Goal: Obtain resource: Obtain resource

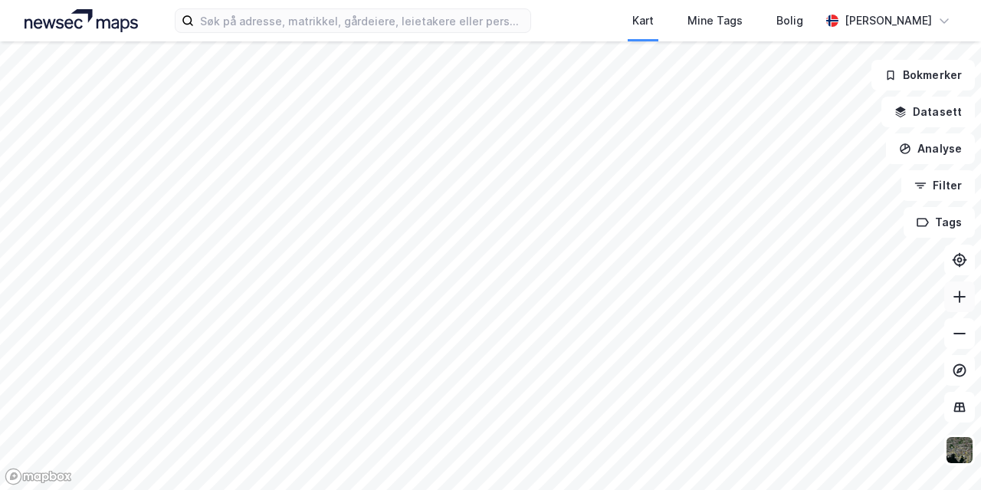
click at [958, 298] on icon at bounding box center [959, 296] width 15 height 15
click at [962, 293] on icon at bounding box center [959, 296] width 15 height 15
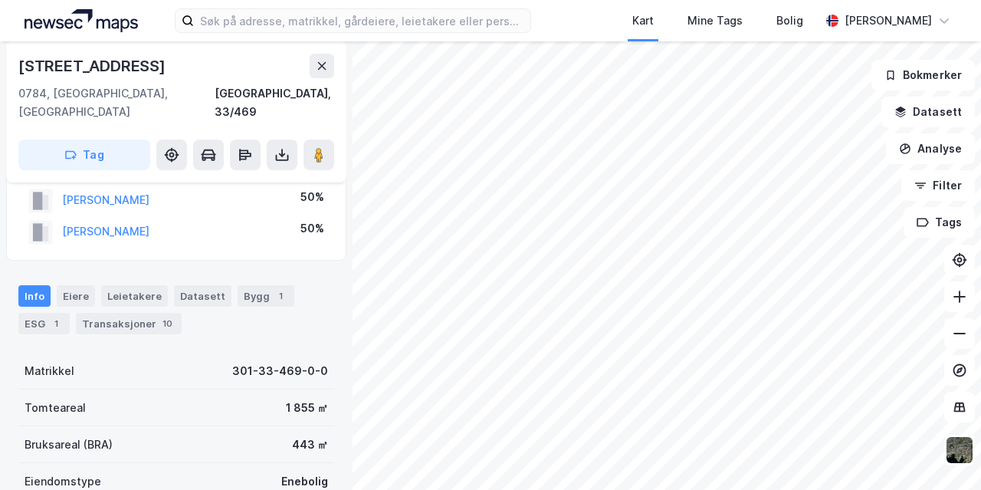
scroll to position [42, 0]
click at [272, 139] on button at bounding box center [282, 154] width 31 height 31
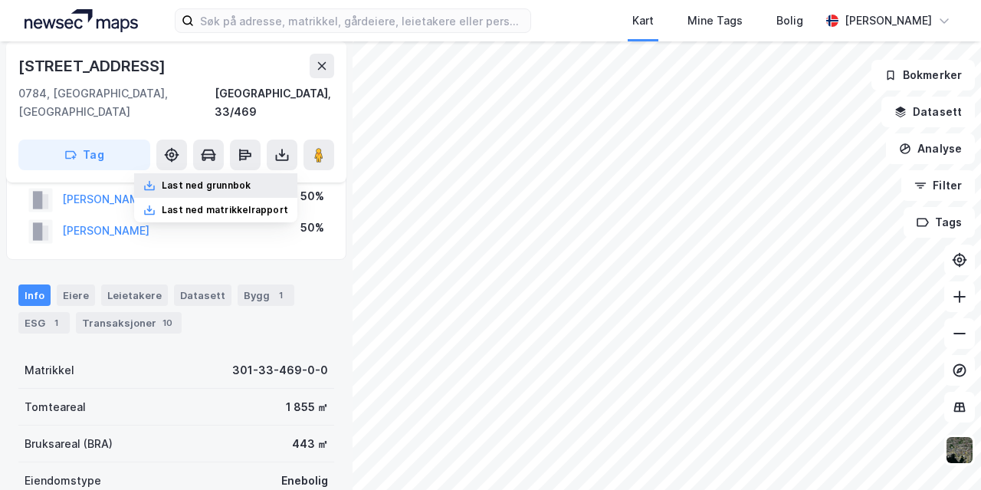
click at [231, 179] on div "Last ned grunnbok" at bounding box center [206, 185] width 89 height 12
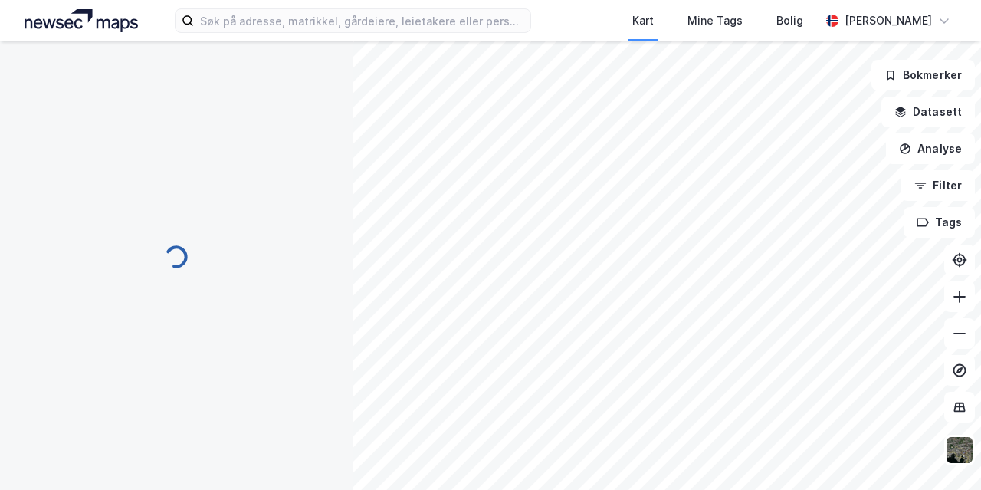
scroll to position [42, 0]
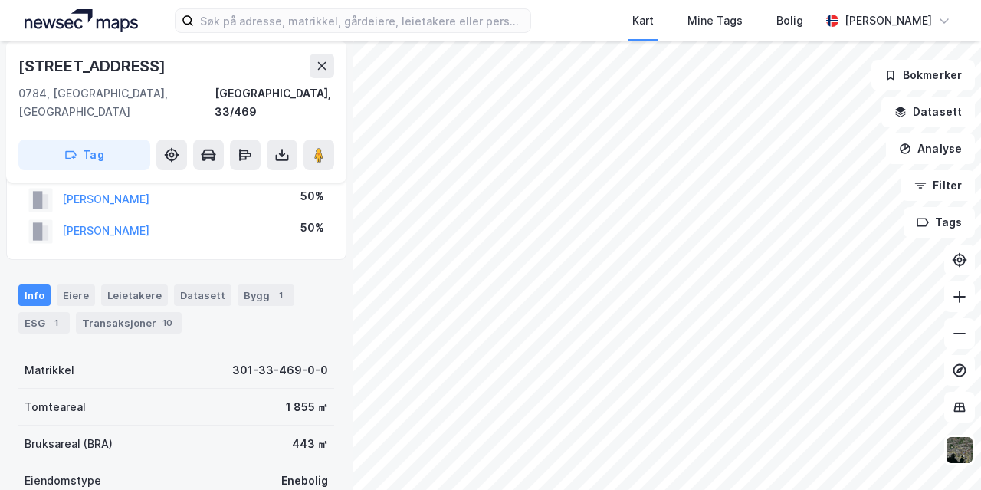
click at [693, 489] on html "Kart Mine Tags Bolig Pernille Hals [STREET_ADDRESS], 33/469 Tag Hjemmelshaver […" at bounding box center [490, 245] width 981 height 490
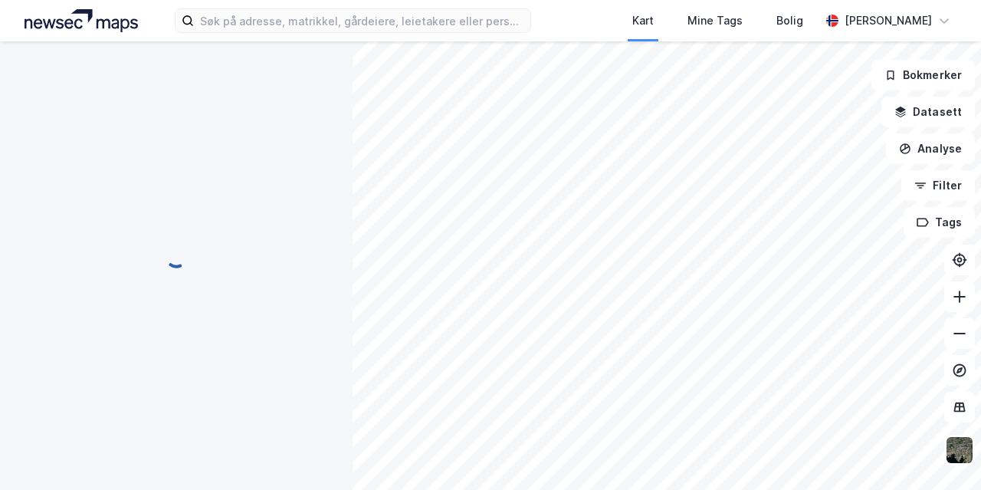
scroll to position [42, 0]
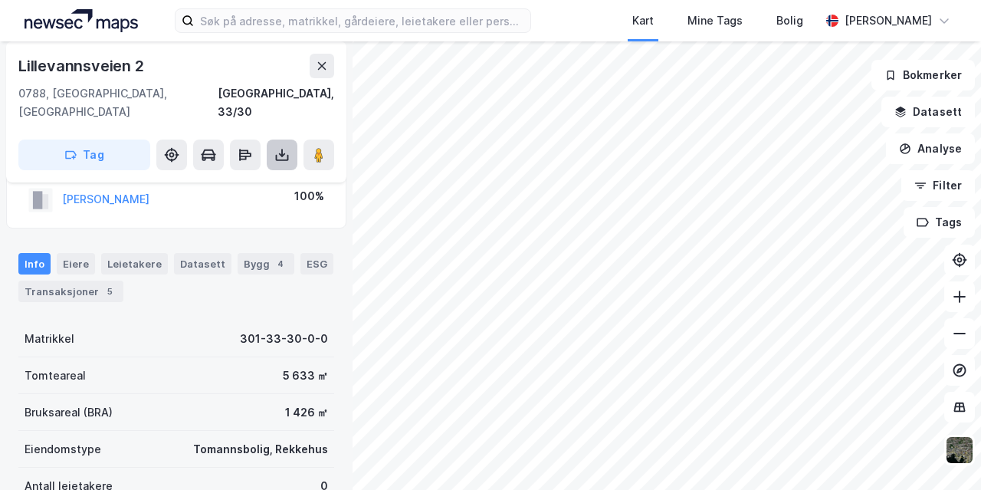
click at [293, 139] on button at bounding box center [282, 154] width 31 height 31
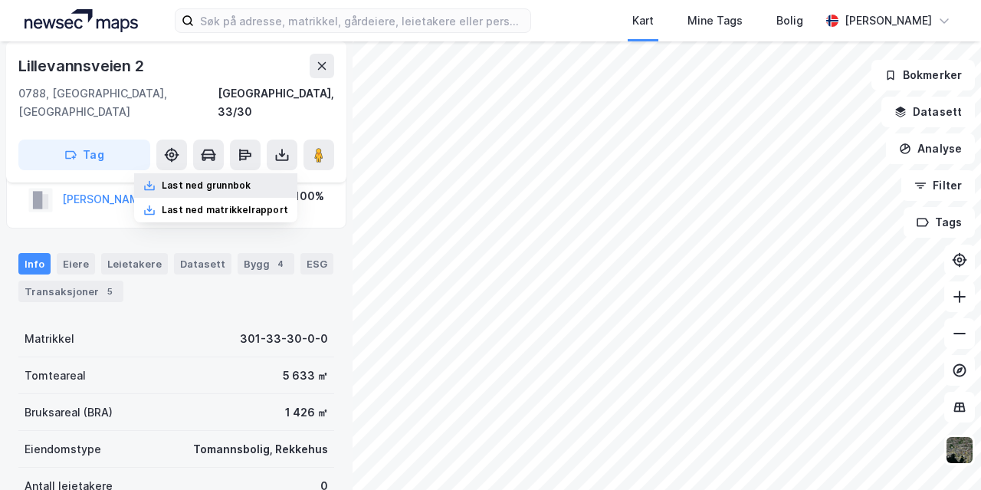
click at [234, 174] on div "Last ned grunnbok" at bounding box center [215, 185] width 163 height 25
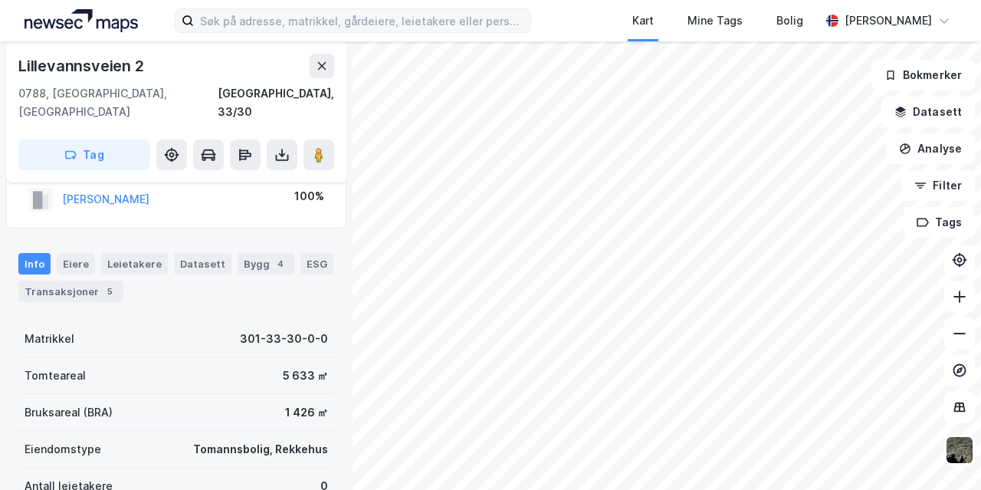
scroll to position [42, 0]
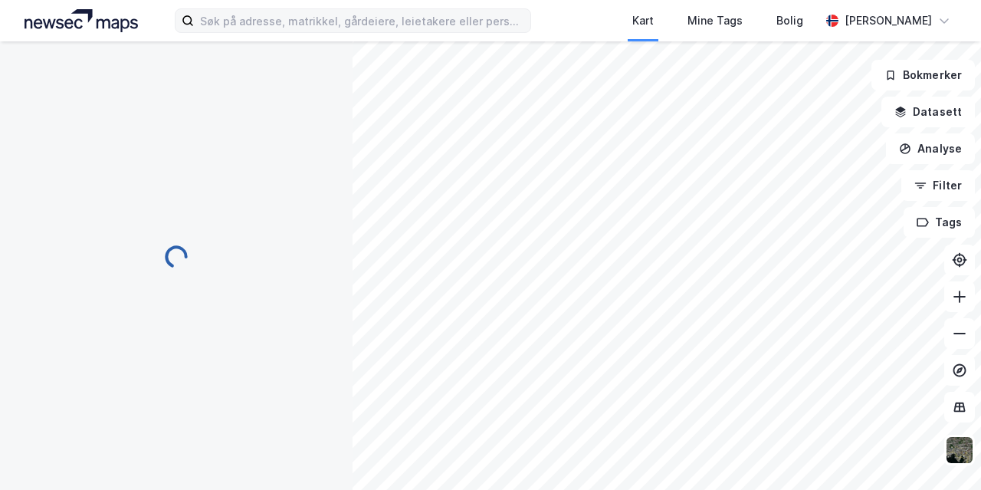
scroll to position [42, 0]
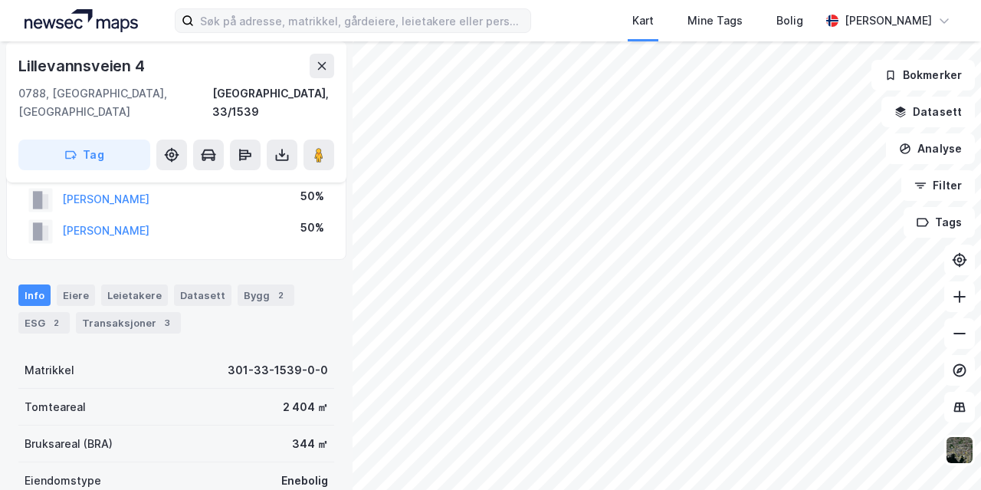
scroll to position [42, 0]
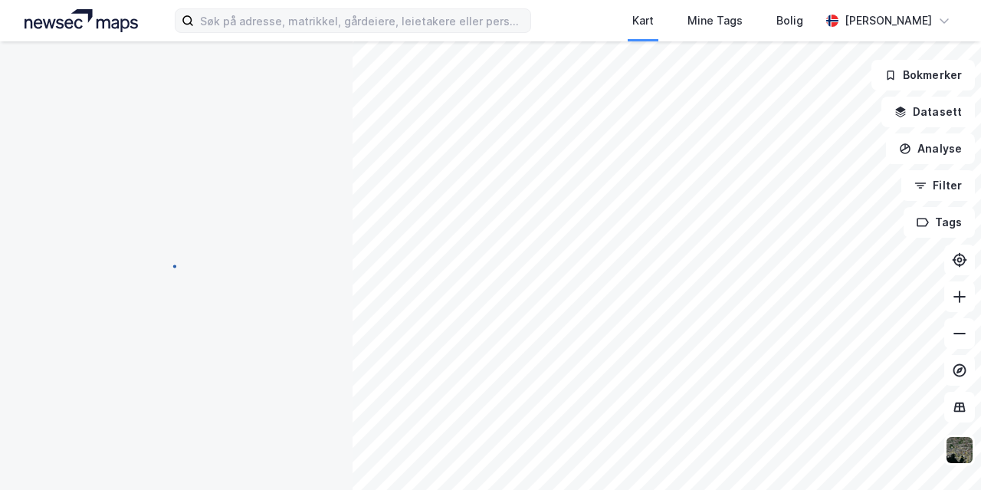
scroll to position [42, 0]
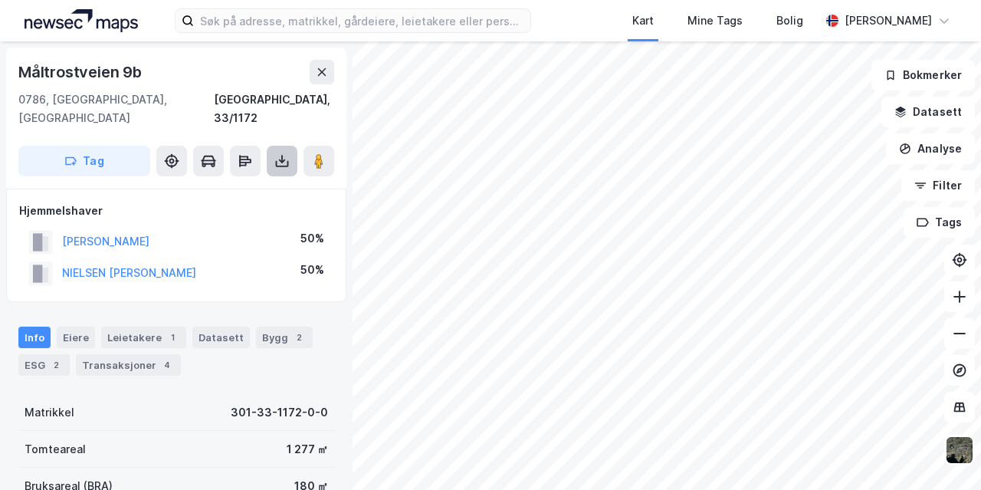
click at [283, 159] on icon at bounding box center [282, 161] width 6 height 4
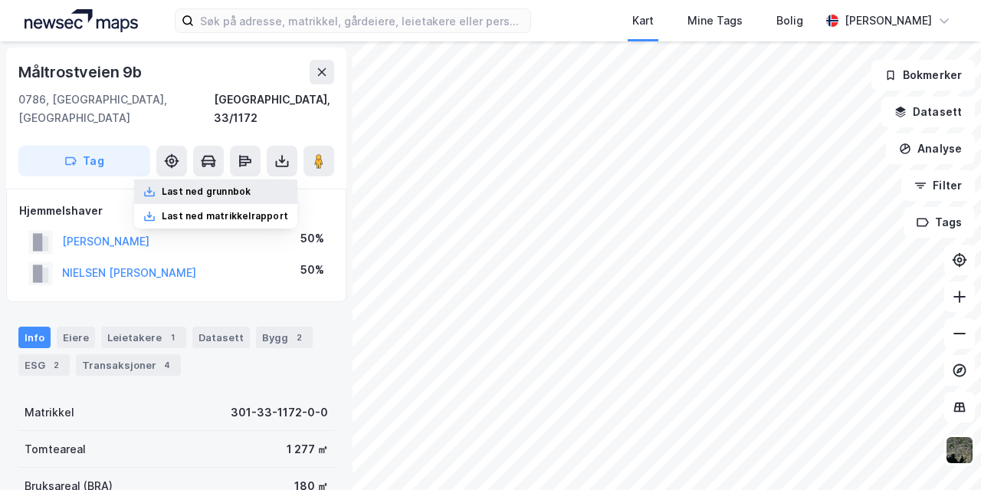
click at [247, 185] on div "Last ned grunnbok" at bounding box center [206, 191] width 89 height 12
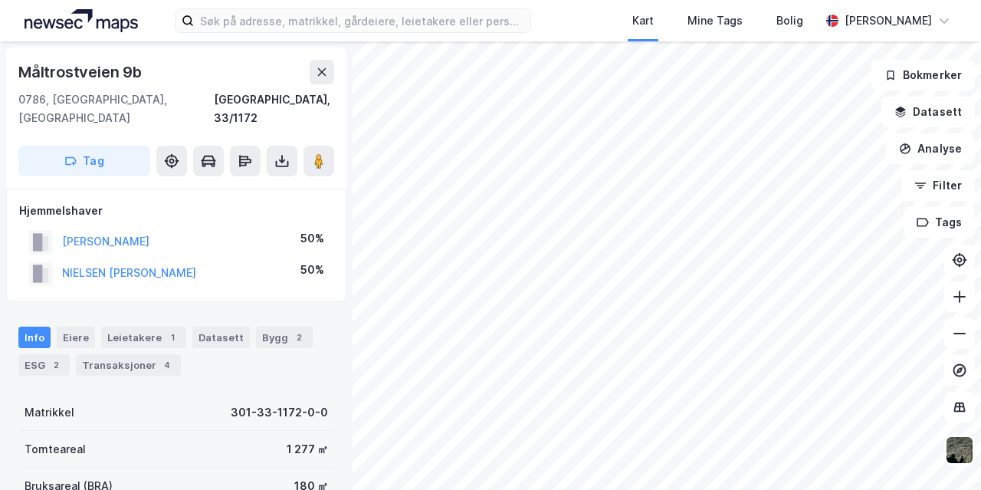
click at [483, 489] on html "Kart Mine Tags Bolig [PERSON_NAME] [STREET_ADDRESS], 33/1172 Tag Hjemmelshaver …" at bounding box center [490, 245] width 981 height 490
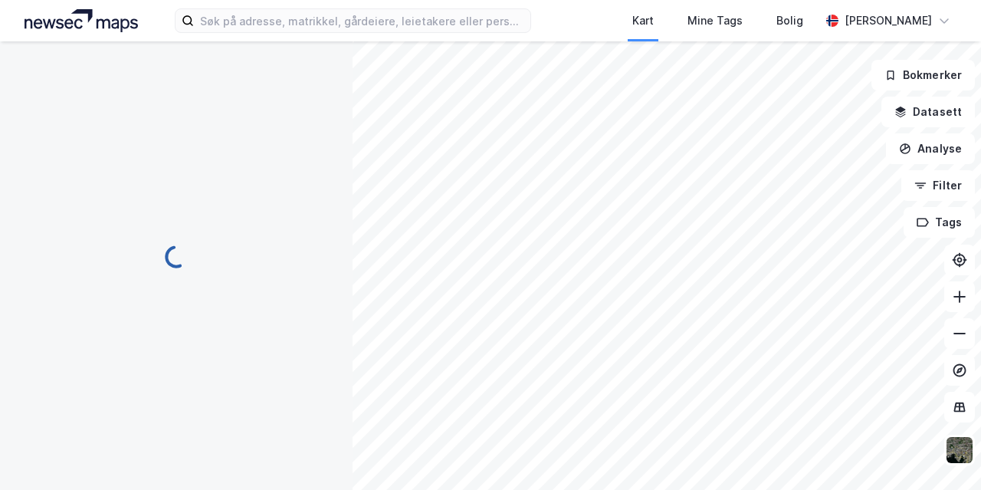
scroll to position [6, 0]
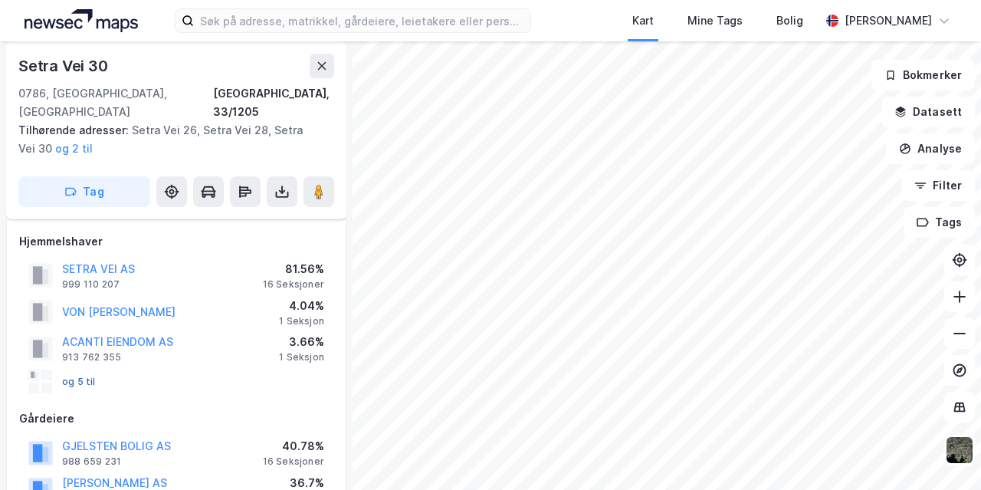
click at [0, 0] on button "og 5 til" at bounding box center [0, 0] width 0 height 0
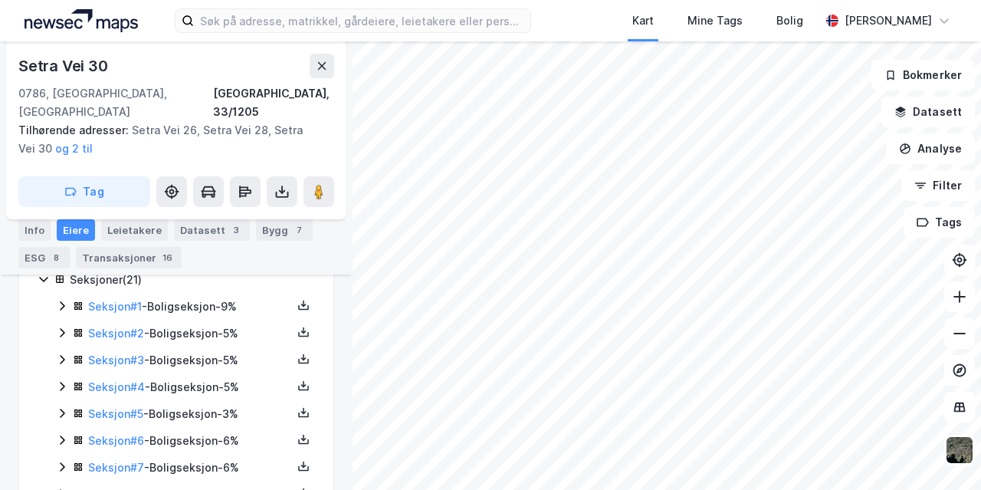
scroll to position [400, 0]
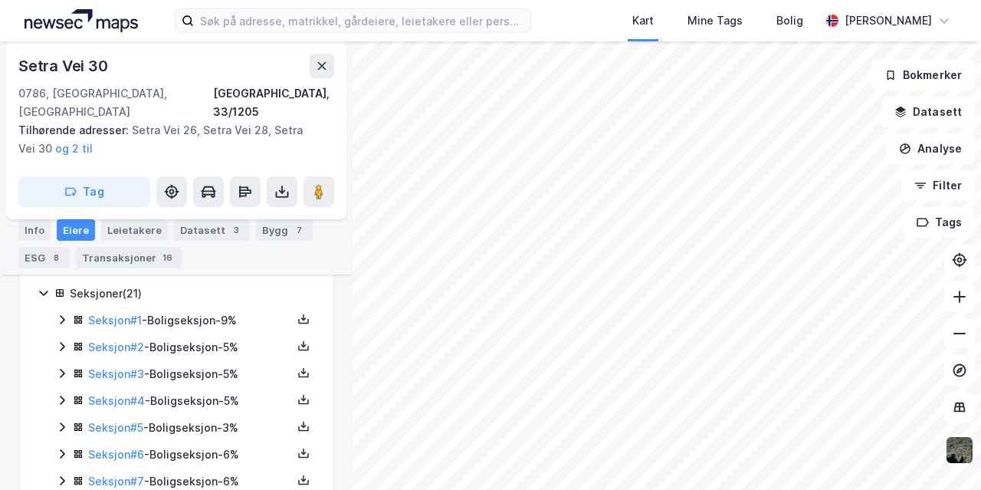
click at [59, 313] on icon at bounding box center [62, 319] width 12 height 12
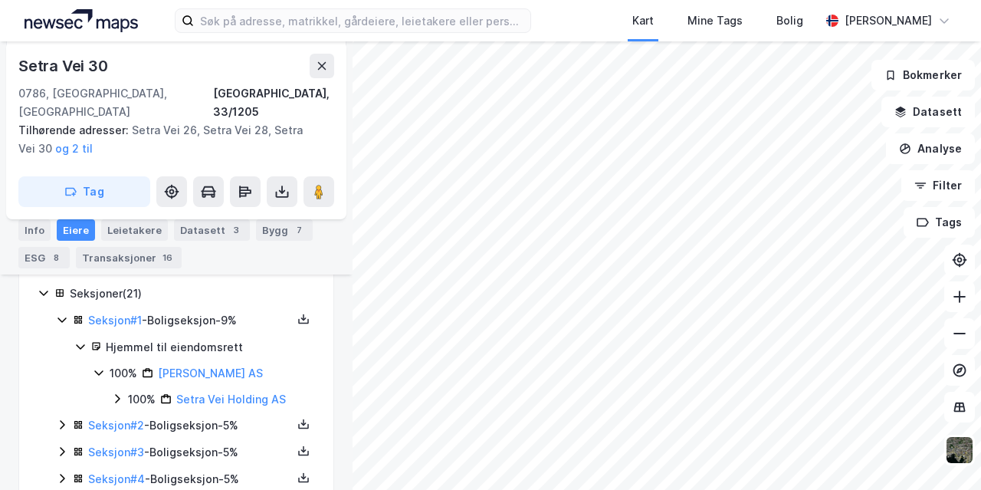
click at [60, 418] on icon at bounding box center [62, 424] width 12 height 12
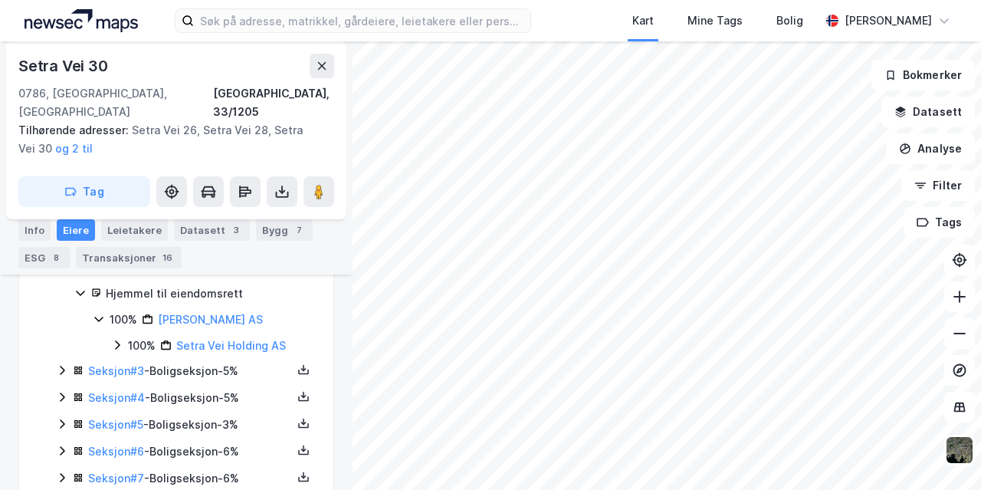
scroll to position [561, 0]
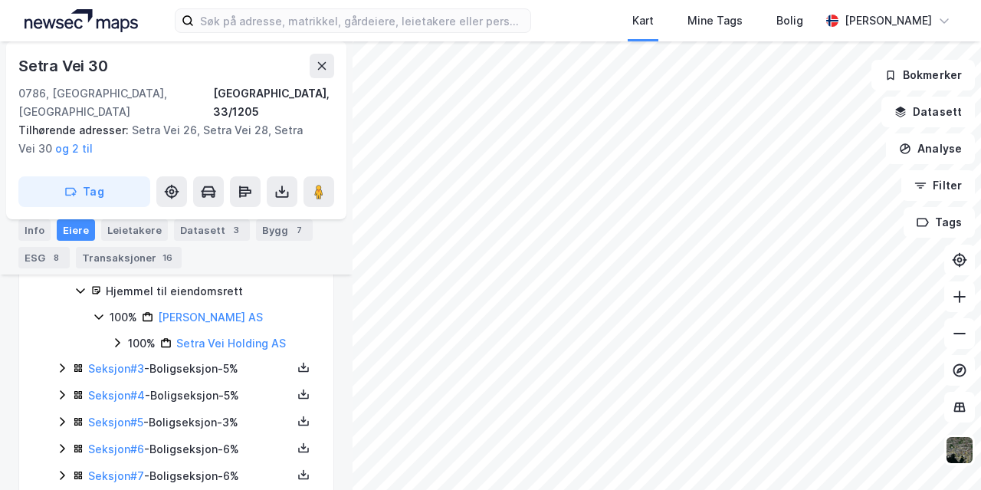
click at [61, 362] on icon at bounding box center [62, 368] width 12 height 12
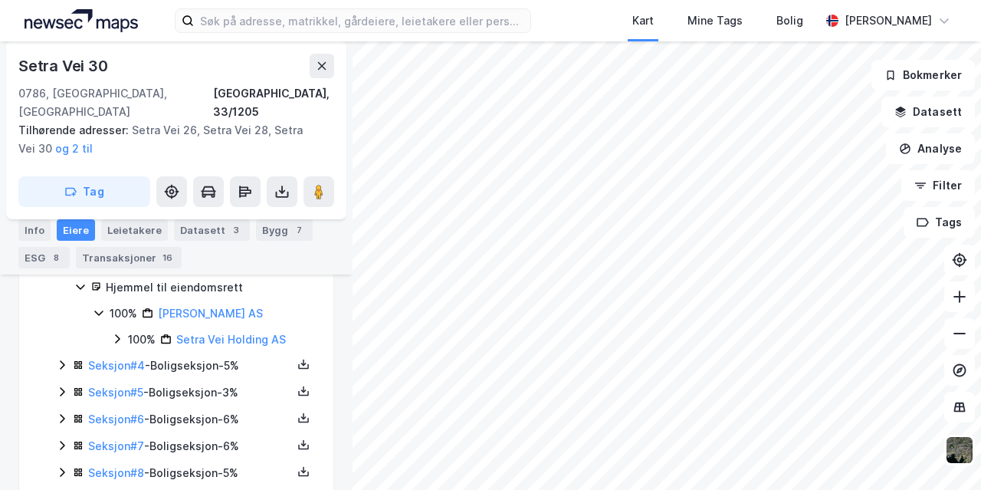
click at [61, 359] on icon at bounding box center [62, 365] width 12 height 12
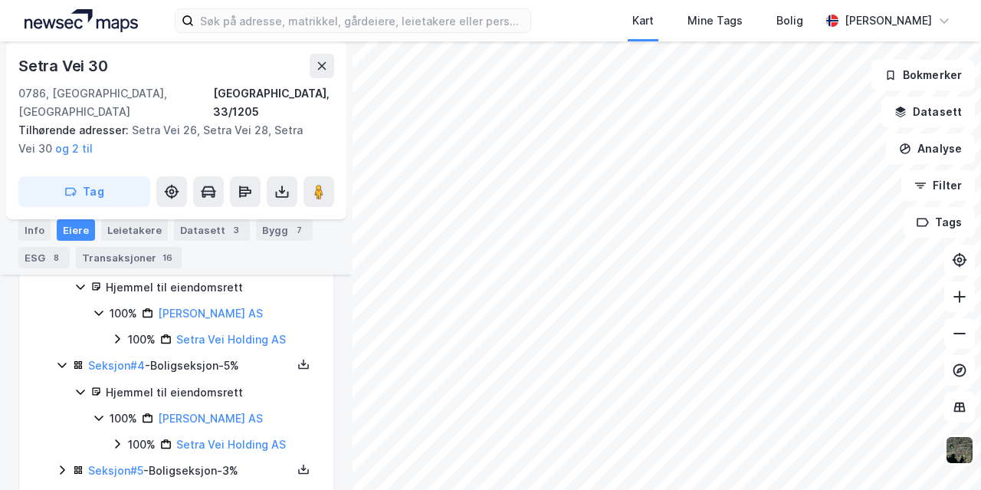
click at [63, 465] on icon at bounding box center [62, 469] width 5 height 9
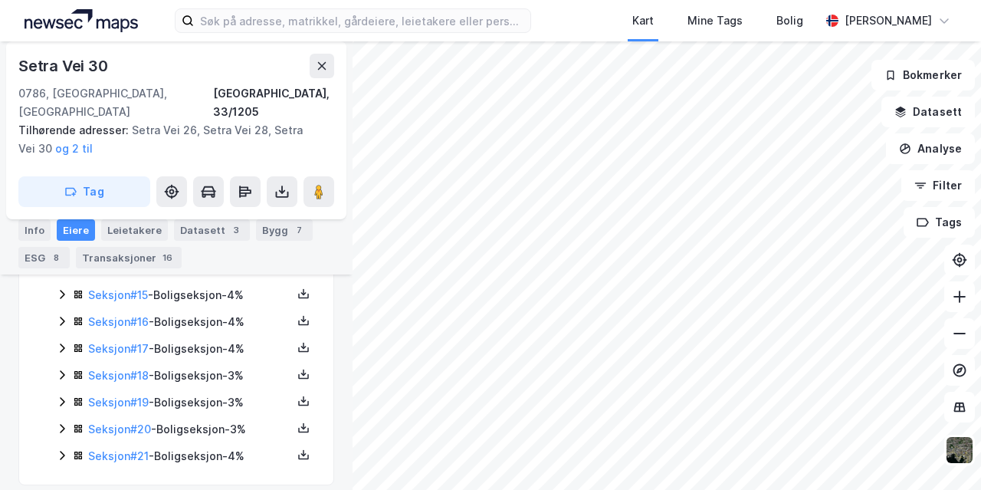
scroll to position [1191, 0]
click at [63, 448] on icon at bounding box center [62, 454] width 12 height 12
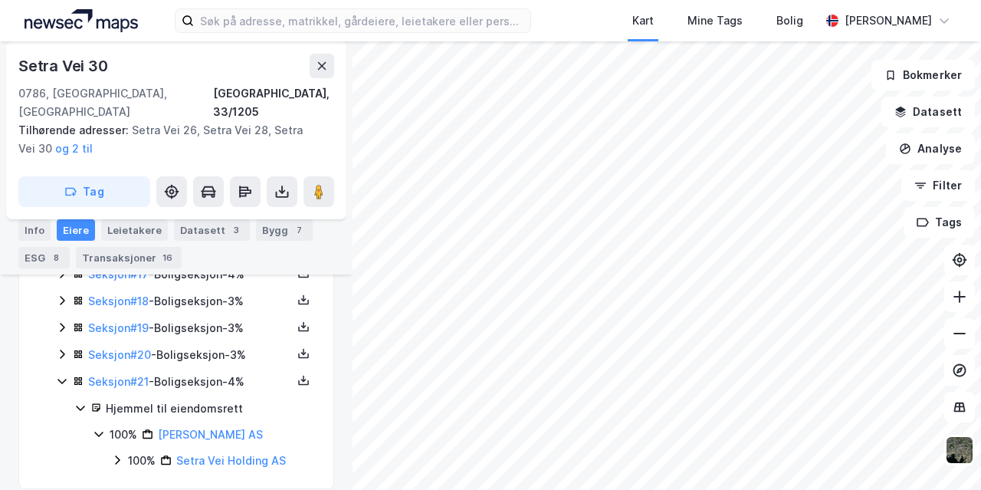
scroll to position [1269, 0]
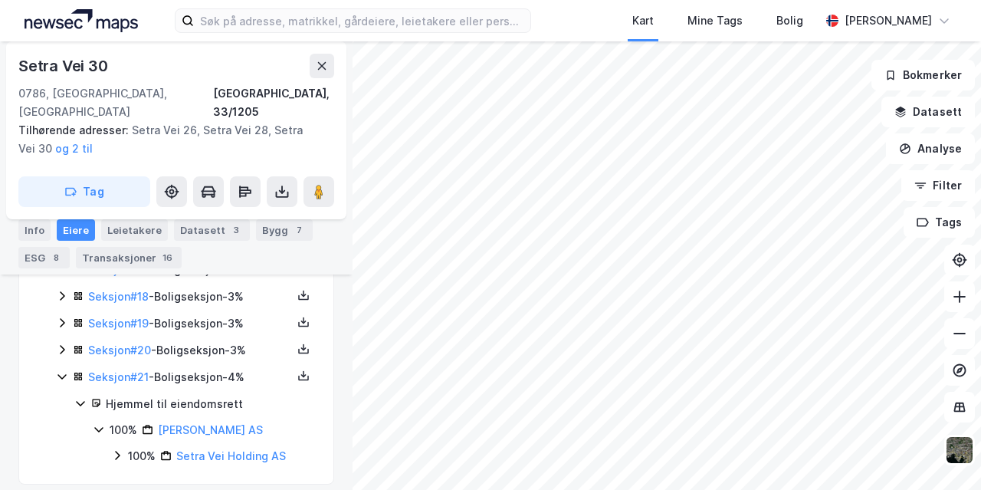
click at [57, 343] on icon at bounding box center [62, 349] width 12 height 12
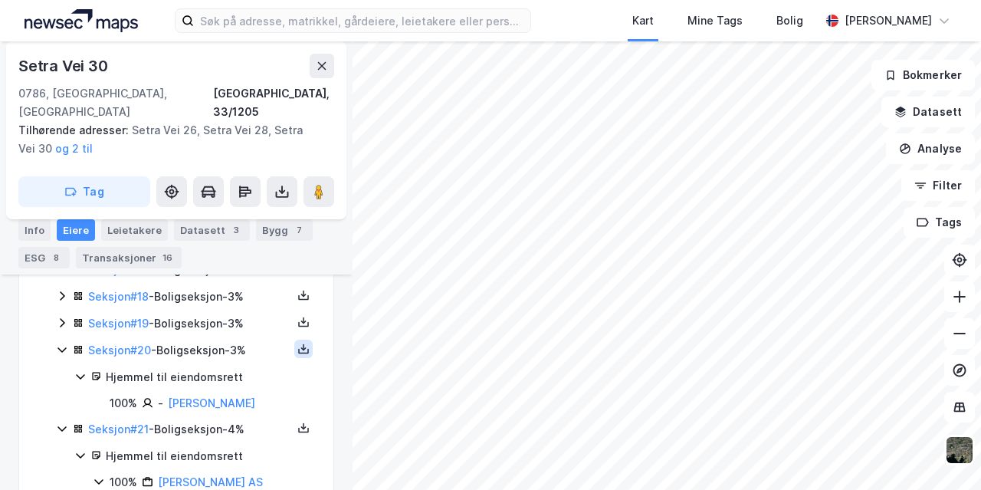
click at [298, 349] on icon at bounding box center [303, 351] width 11 height 5
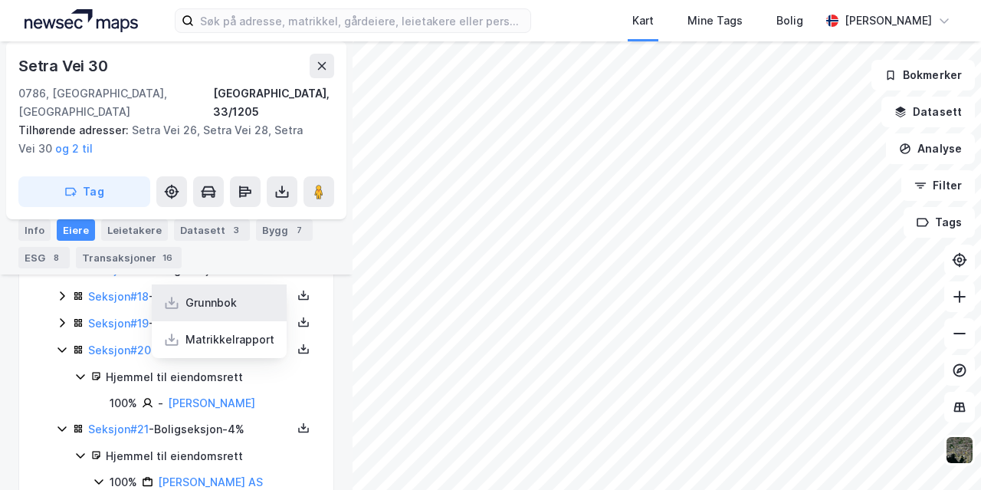
click at [234, 297] on div "Grunnbok" at bounding box center [219, 302] width 135 height 37
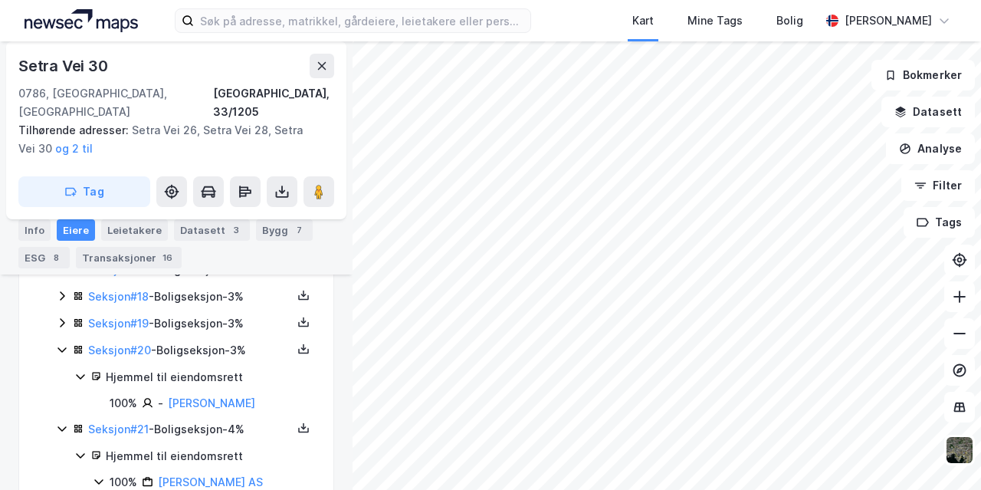
click at [61, 316] on icon at bounding box center [62, 322] width 12 height 12
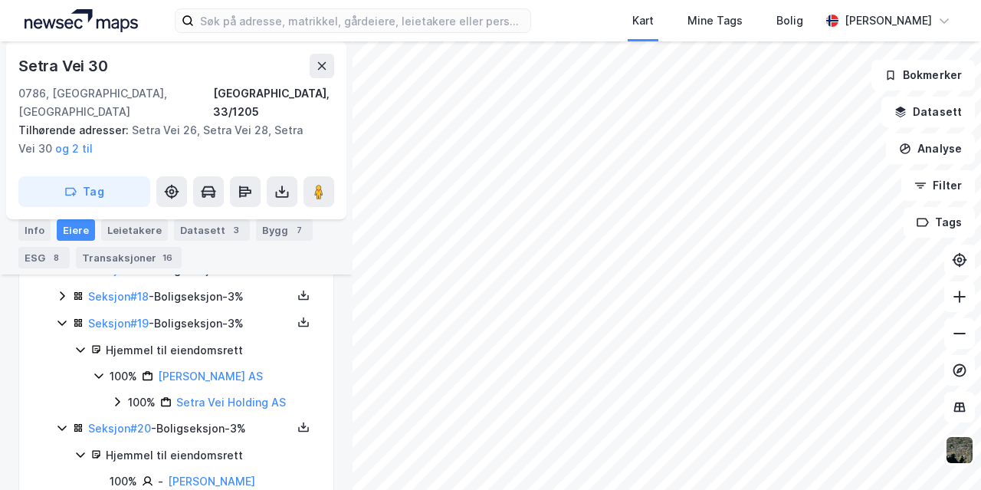
click at [61, 291] on icon at bounding box center [62, 295] width 5 height 9
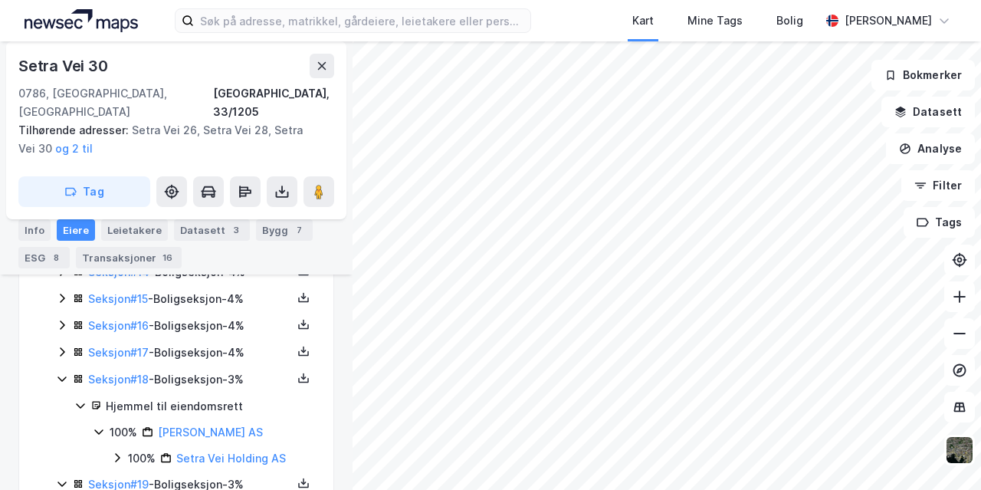
scroll to position [1175, 0]
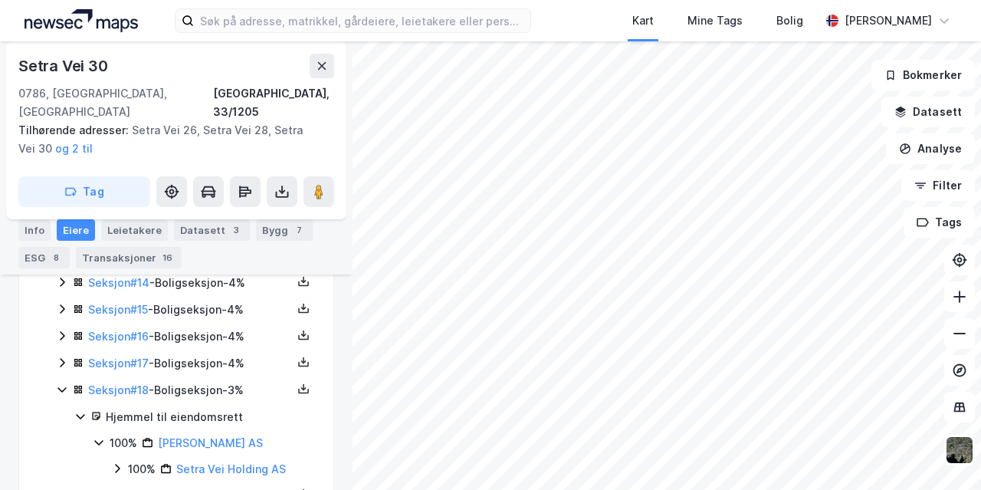
click at [63, 358] on icon at bounding box center [62, 362] width 5 height 9
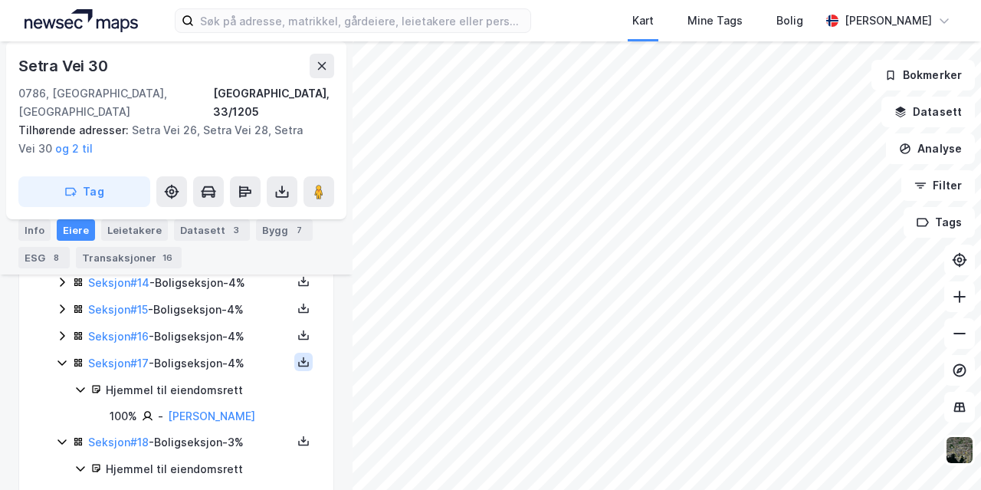
click at [297, 356] on icon at bounding box center [303, 362] width 12 height 12
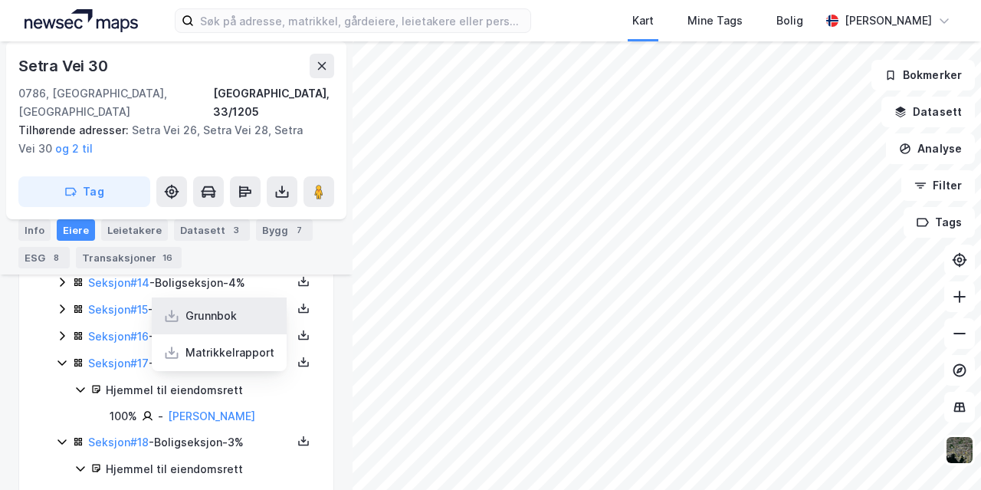
click at [230, 312] on div "Grunnbok" at bounding box center [219, 315] width 135 height 37
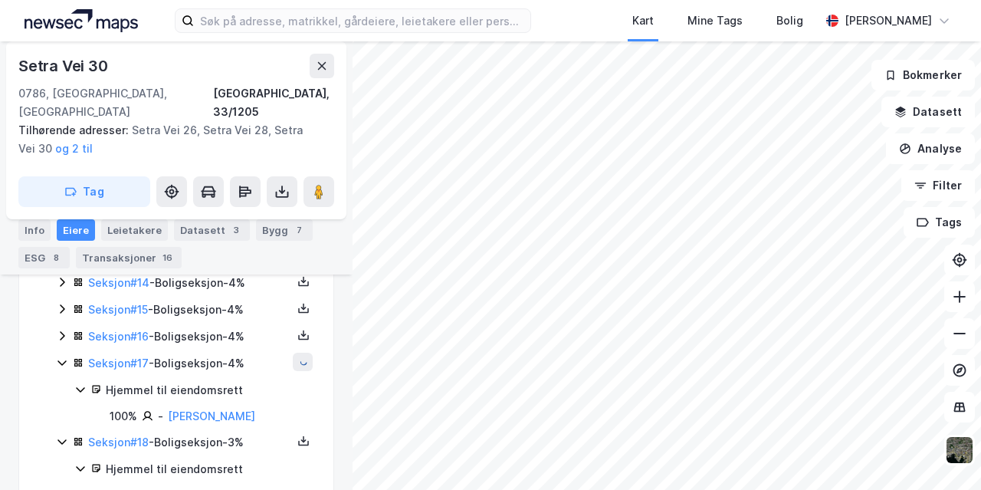
click at [57, 329] on icon at bounding box center [62, 335] width 12 height 12
click at [116, 408] on icon at bounding box center [117, 414] width 12 height 12
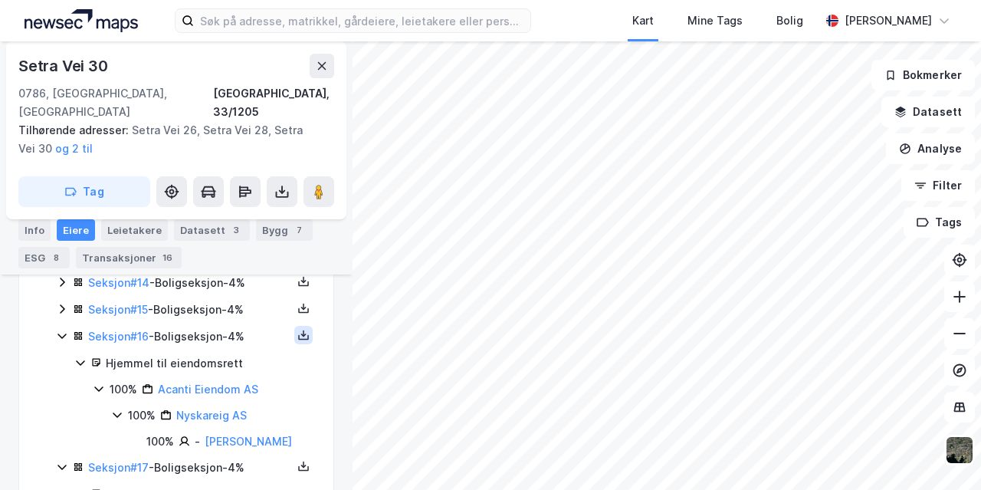
click at [301, 333] on icon at bounding box center [303, 334] width 5 height 3
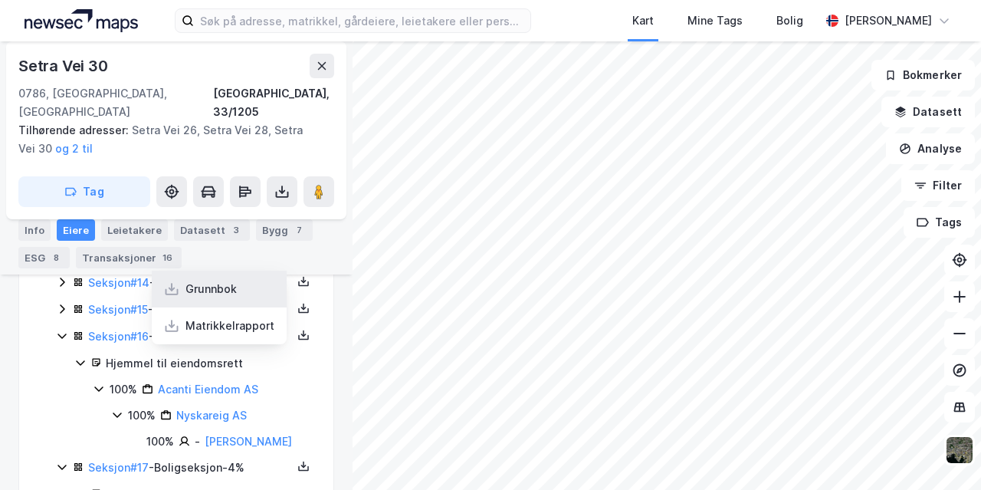
click at [224, 280] on div "Grunnbok" at bounding box center [210, 289] width 51 height 18
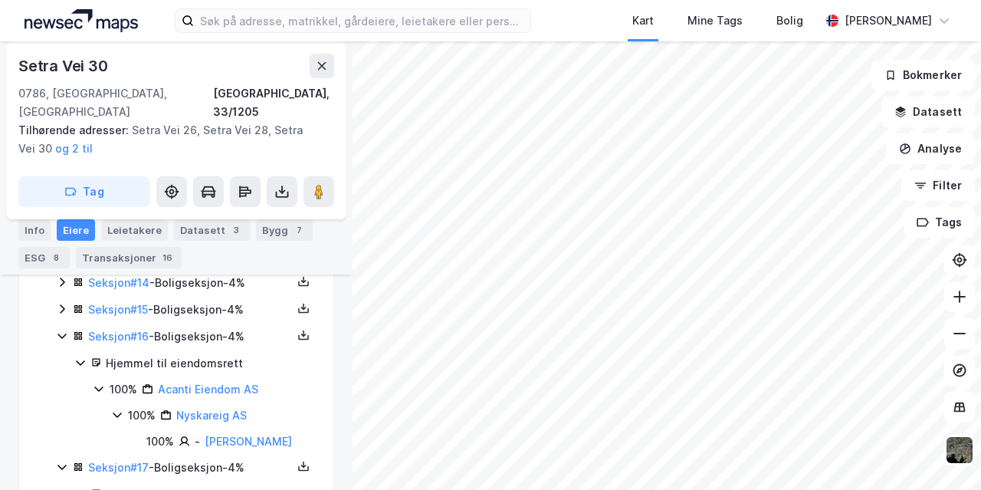
click at [58, 303] on icon at bounding box center [62, 309] width 12 height 12
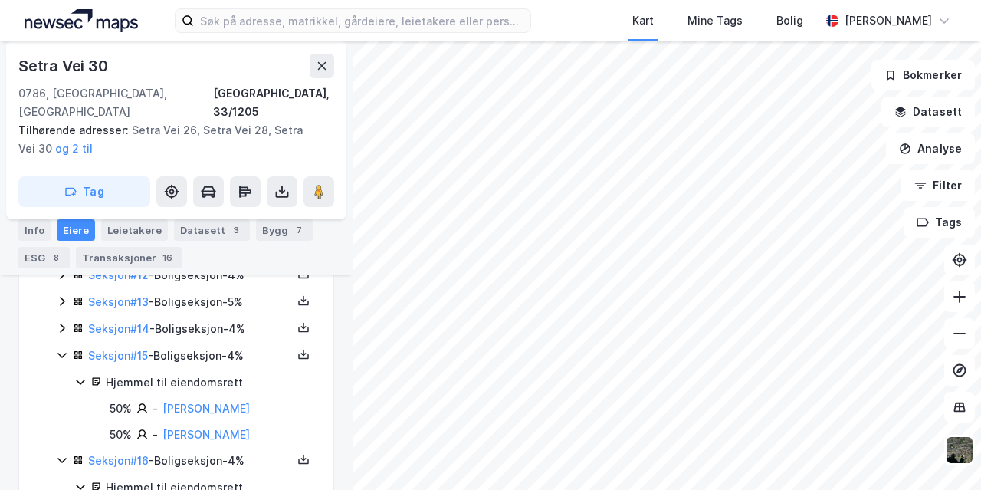
scroll to position [1129, 0]
click at [297, 348] on icon at bounding box center [303, 354] width 12 height 12
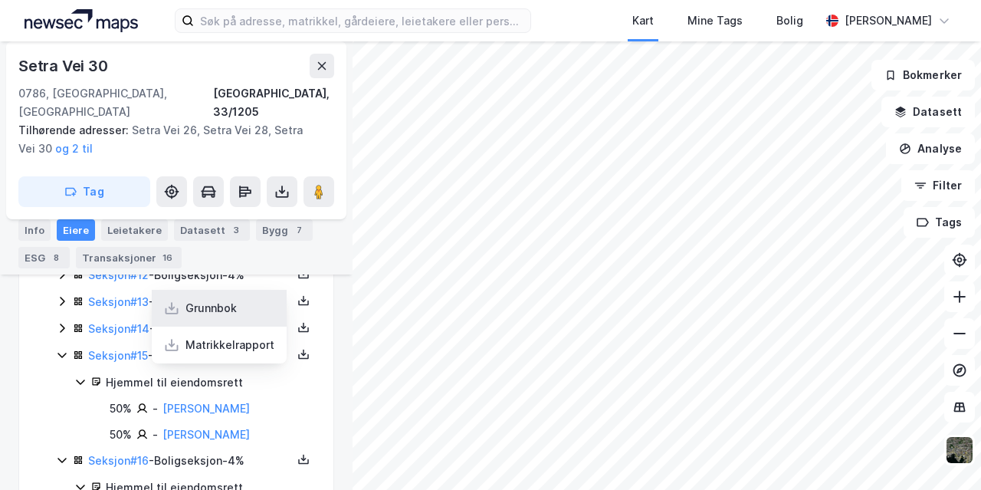
click at [219, 299] on div "Grunnbok" at bounding box center [210, 308] width 51 height 18
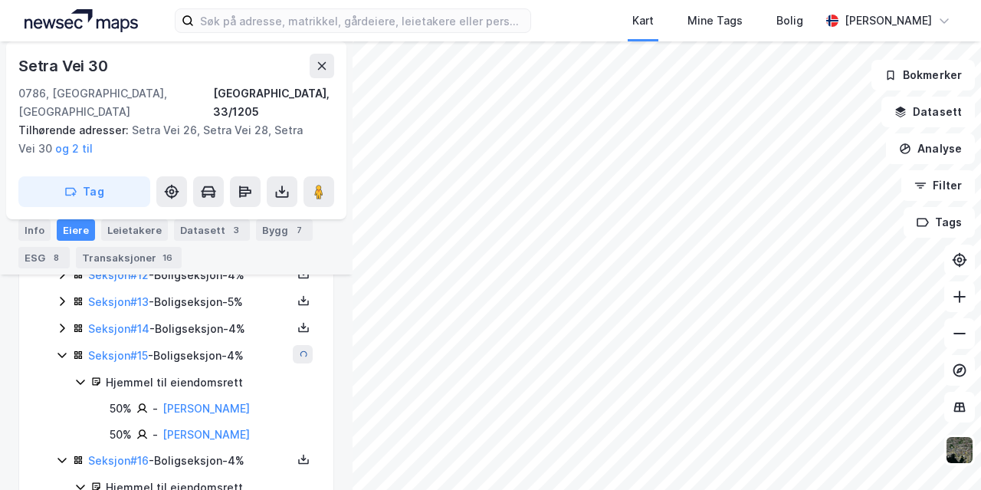
click at [58, 322] on icon at bounding box center [62, 328] width 12 height 12
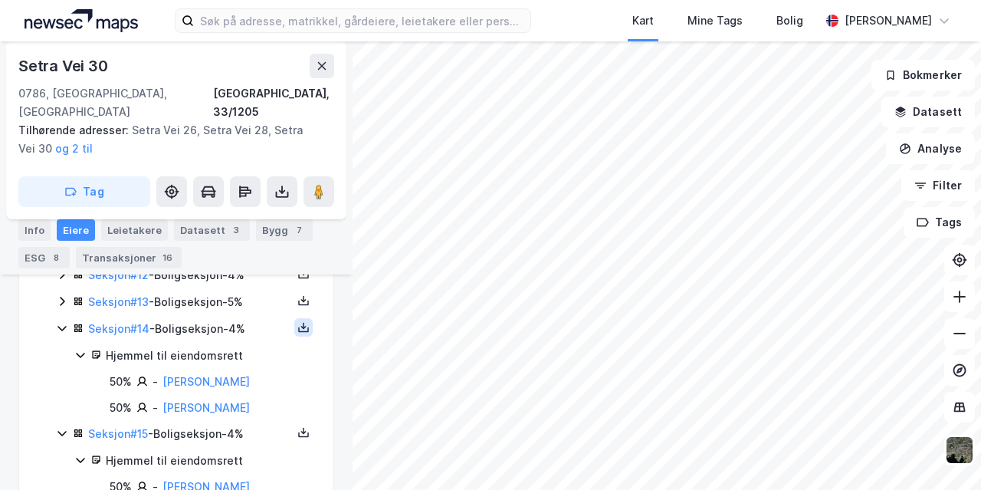
click at [297, 321] on icon at bounding box center [303, 327] width 12 height 12
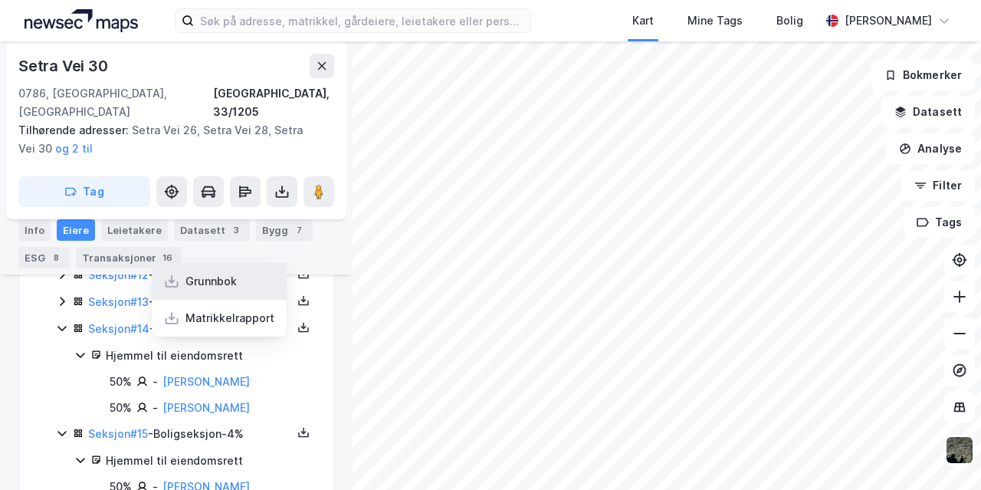
click at [228, 267] on div "Grunnbok" at bounding box center [219, 281] width 135 height 37
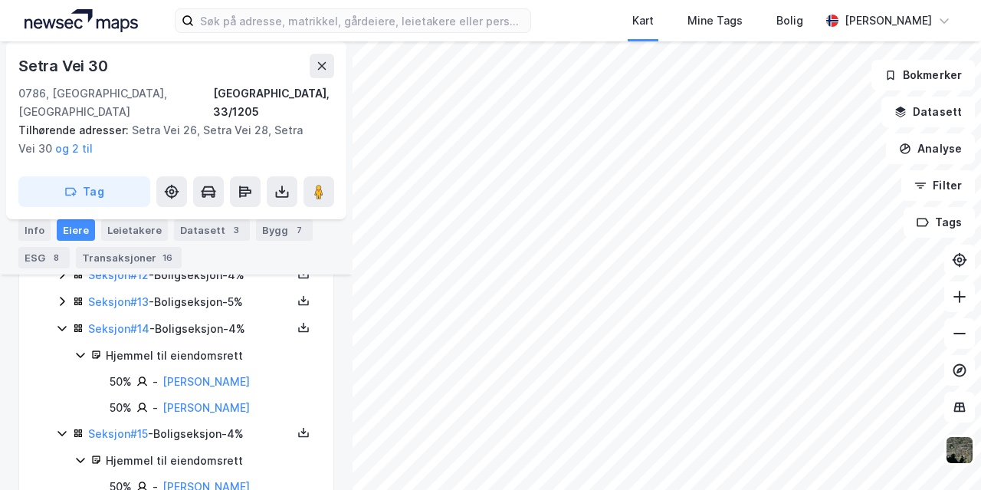
click at [63, 297] on icon at bounding box center [62, 301] width 5 height 9
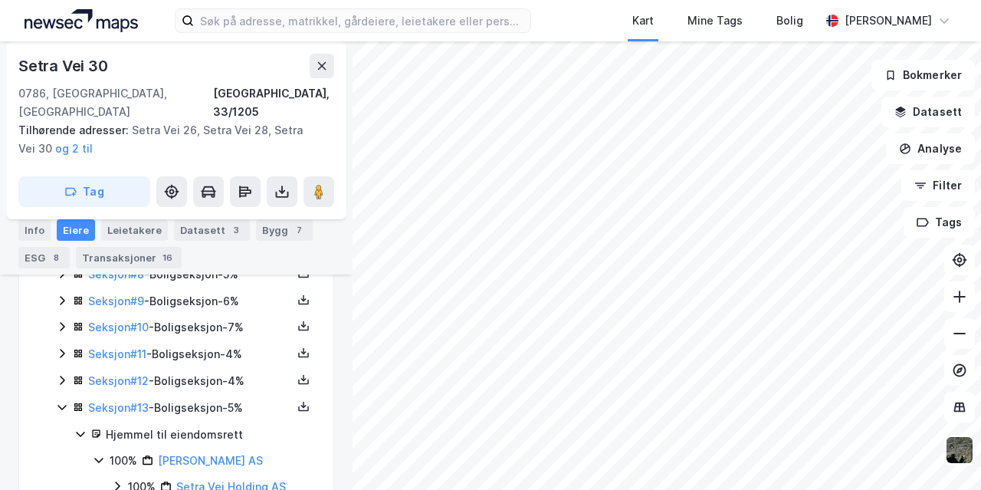
scroll to position [1022, 0]
click at [63, 375] on icon at bounding box center [62, 381] width 12 height 12
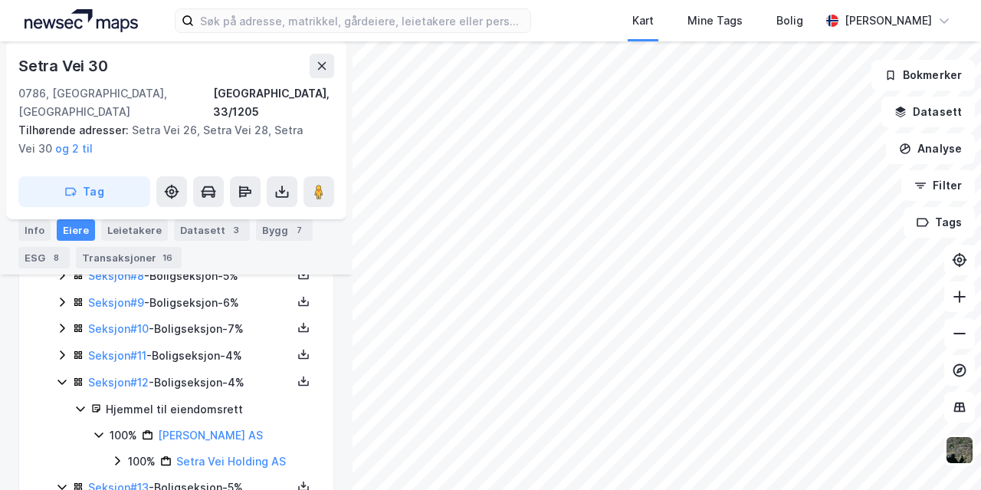
click at [60, 349] on icon at bounding box center [62, 355] width 12 height 12
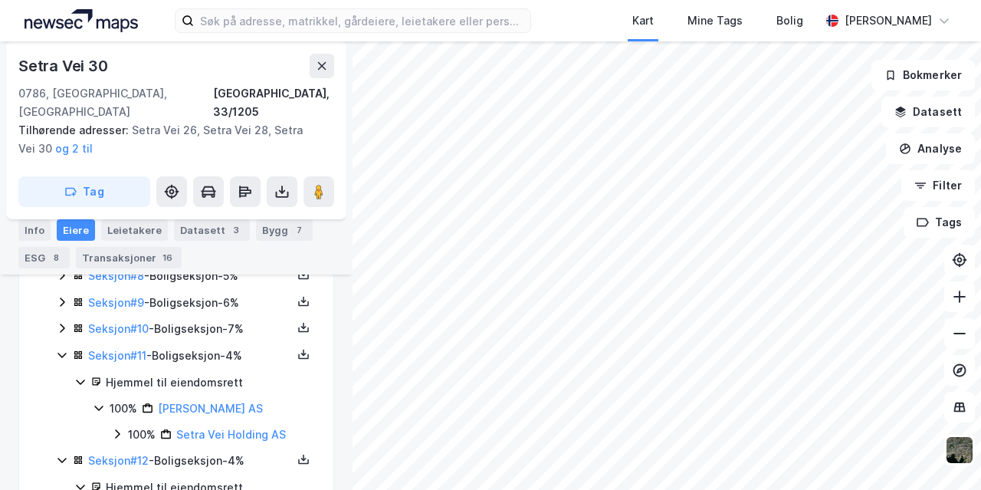
click at [60, 322] on icon at bounding box center [62, 328] width 12 height 12
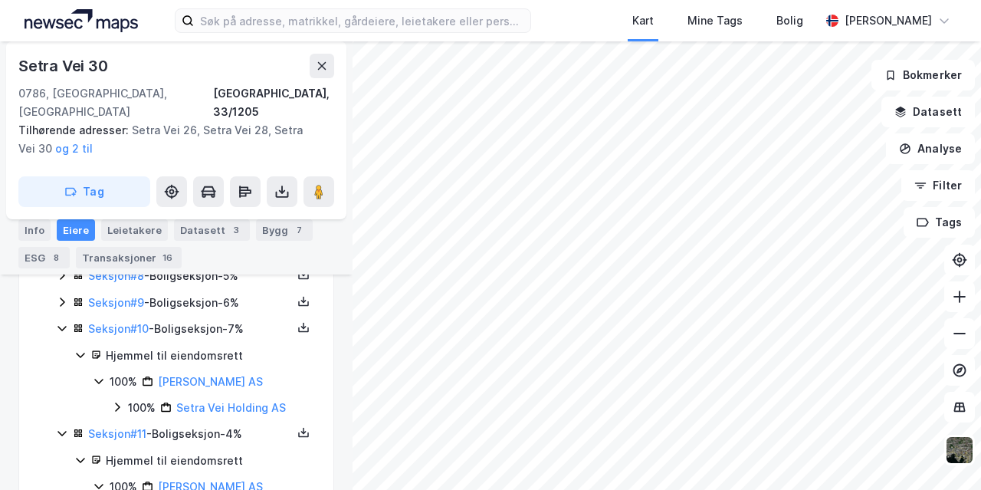
click at [60, 297] on icon at bounding box center [62, 301] width 5 height 9
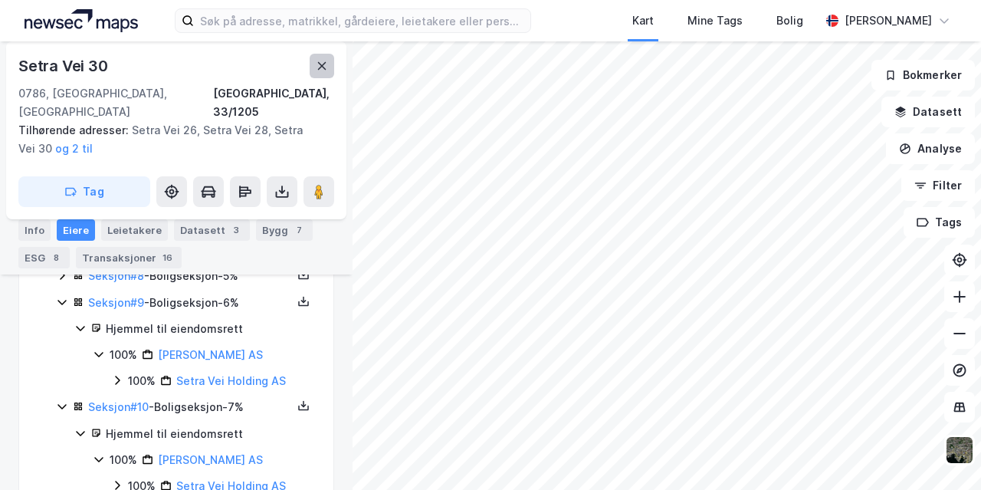
click at [317, 63] on div "Setra Vei 30 0786, [GEOGRAPHIC_DATA], [GEOGRAPHIC_DATA], 33/1205 Tilhørende adr…" at bounding box center [490, 265] width 981 height 448
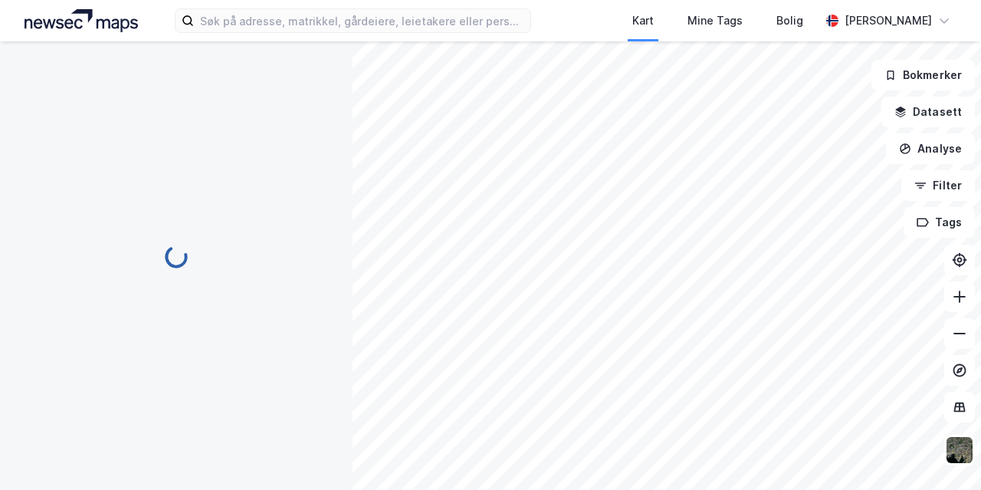
scroll to position [284, 0]
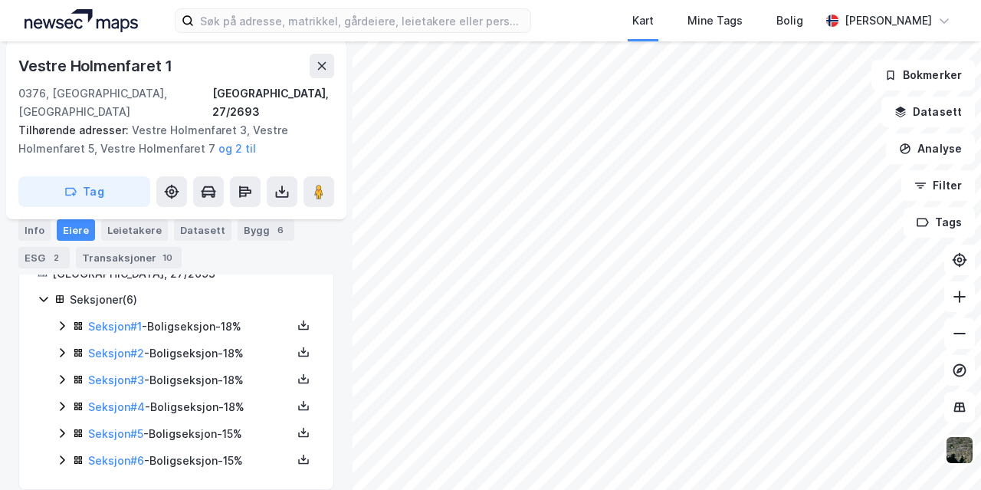
click at [58, 454] on icon at bounding box center [62, 460] width 12 height 12
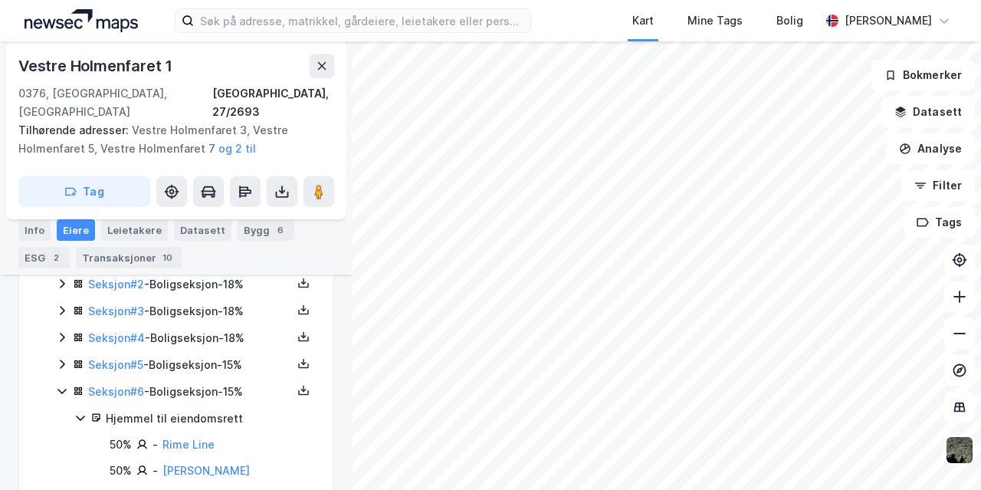
scroll to position [354, 0]
click at [58, 356] on icon at bounding box center [62, 362] width 12 height 12
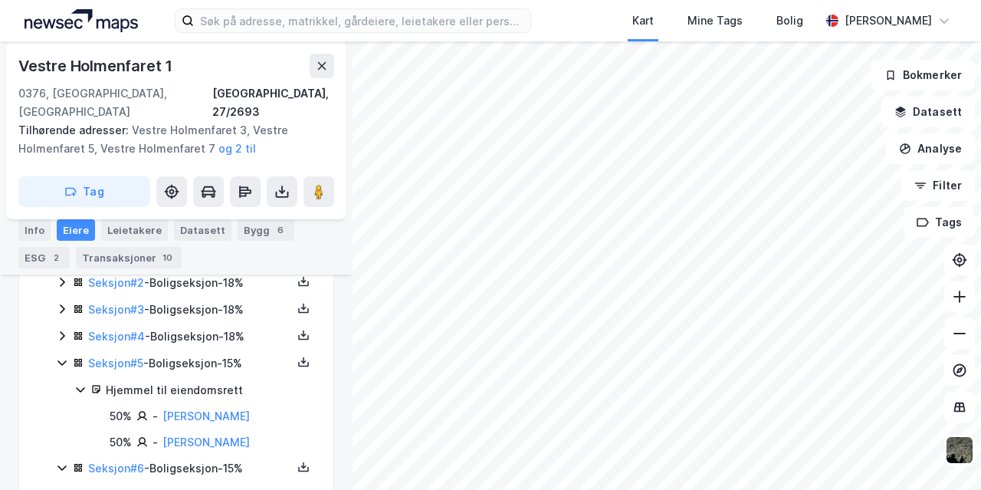
click at [61, 329] on icon at bounding box center [62, 335] width 12 height 12
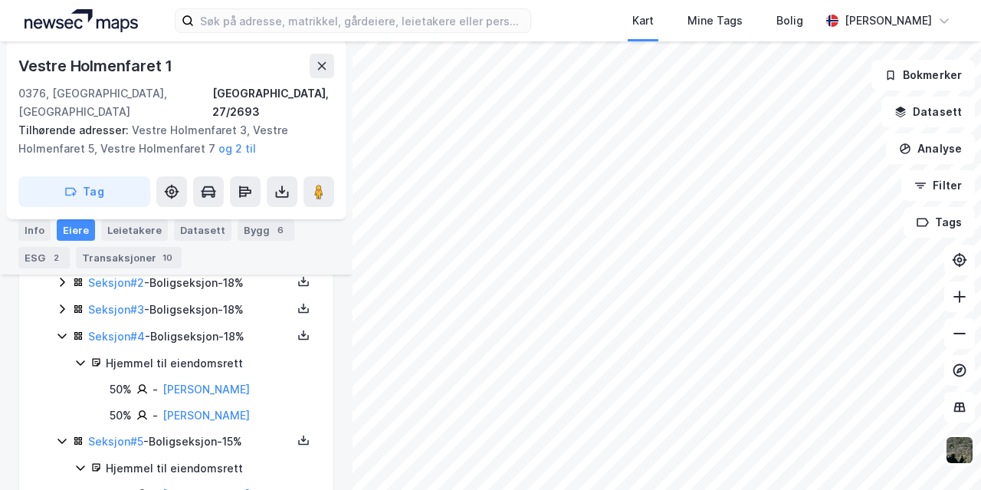
click at [61, 303] on icon at bounding box center [62, 309] width 12 height 12
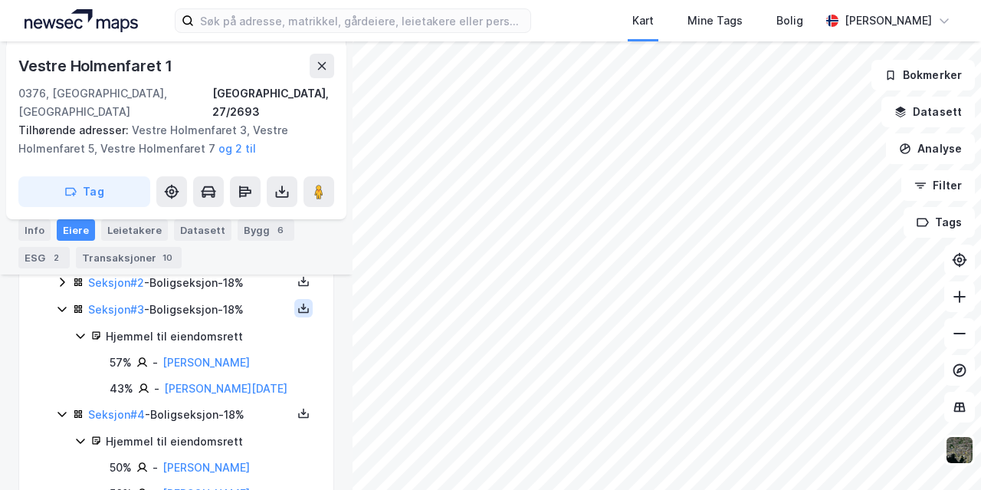
click at [294, 299] on button at bounding box center [303, 308] width 18 height 18
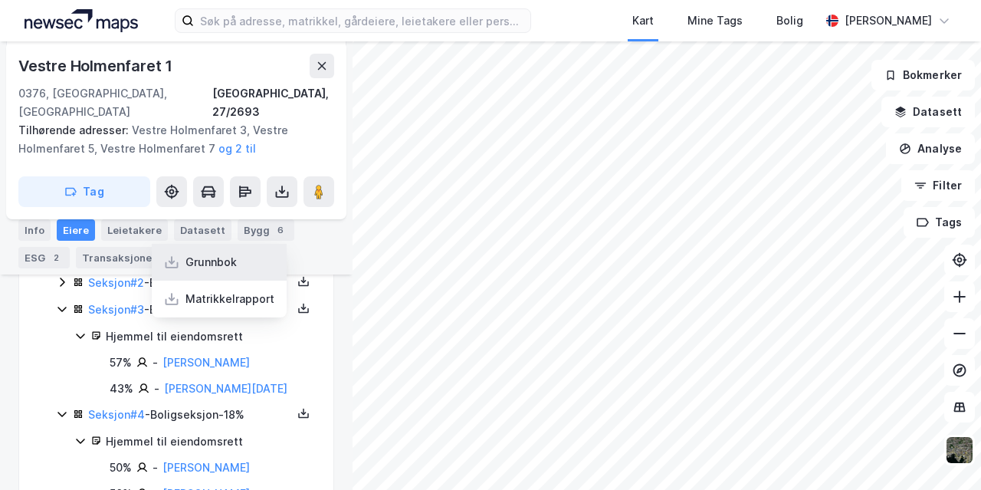
click at [236, 244] on div "Grunnbok" at bounding box center [219, 262] width 135 height 37
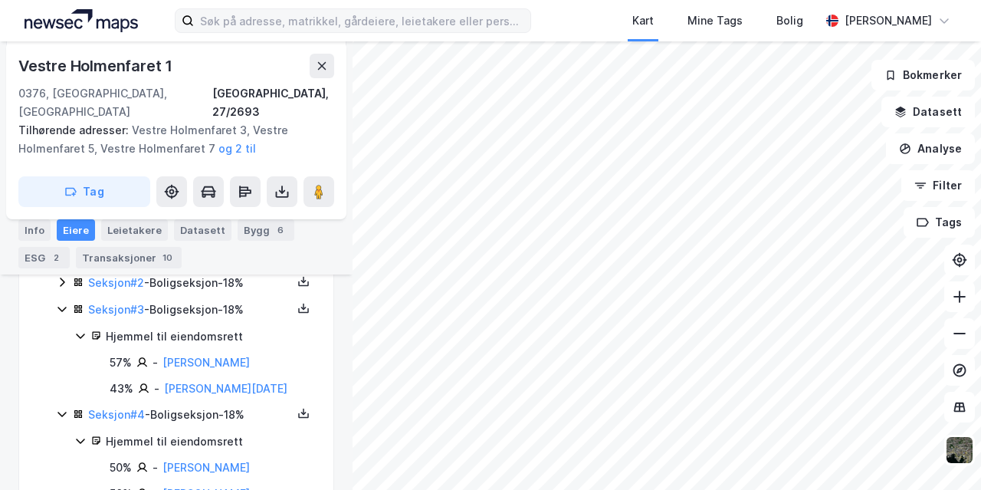
scroll to position [0, 0]
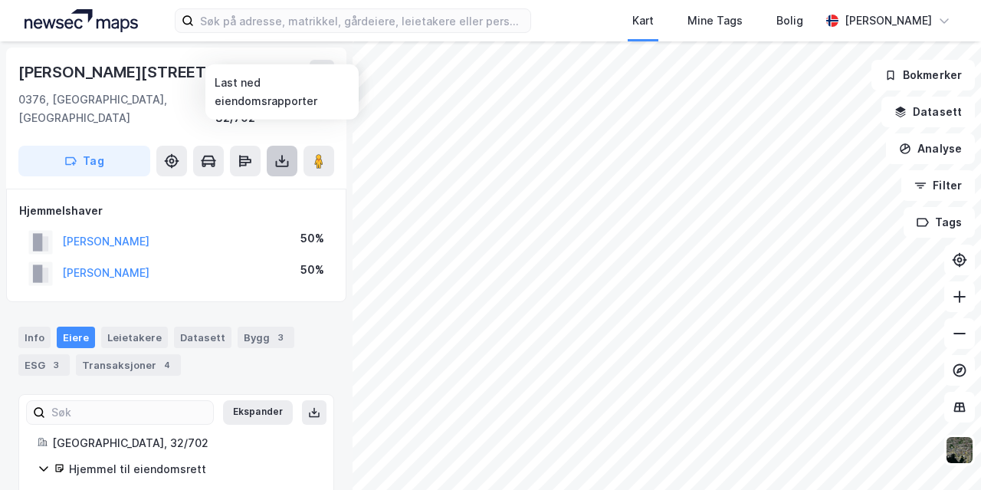
click at [283, 161] on icon at bounding box center [282, 164] width 13 height 6
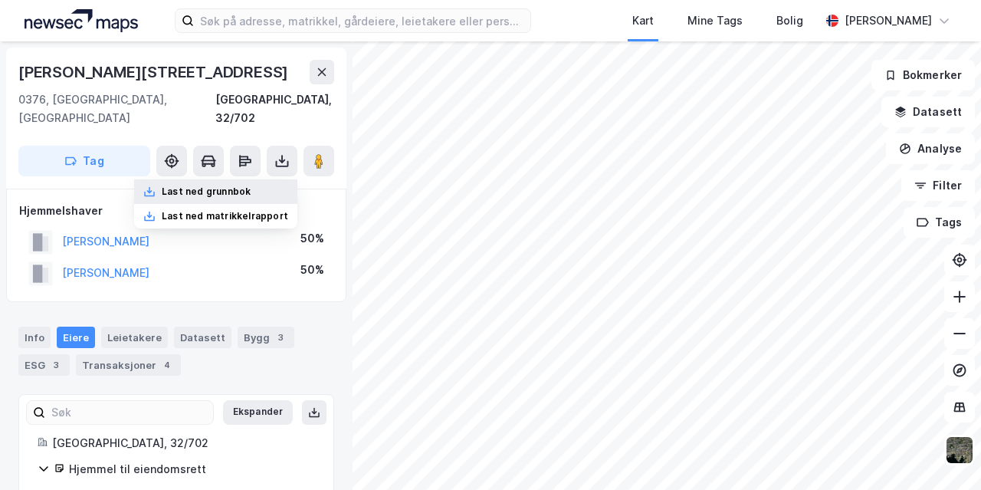
click at [236, 185] on div "Last ned grunnbok" at bounding box center [206, 191] width 89 height 12
click at [0, 0] on button "[PERSON_NAME]" at bounding box center [0, 0] width 0 height 0
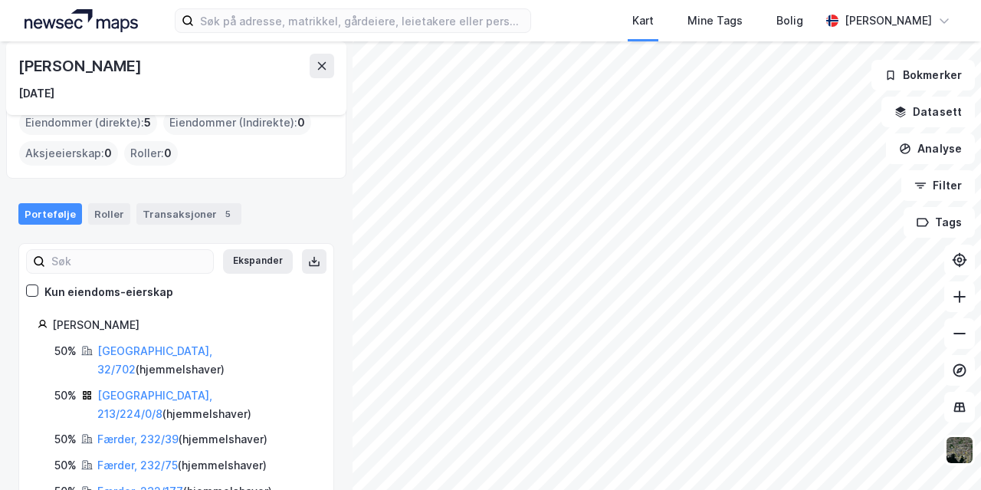
scroll to position [84, 0]
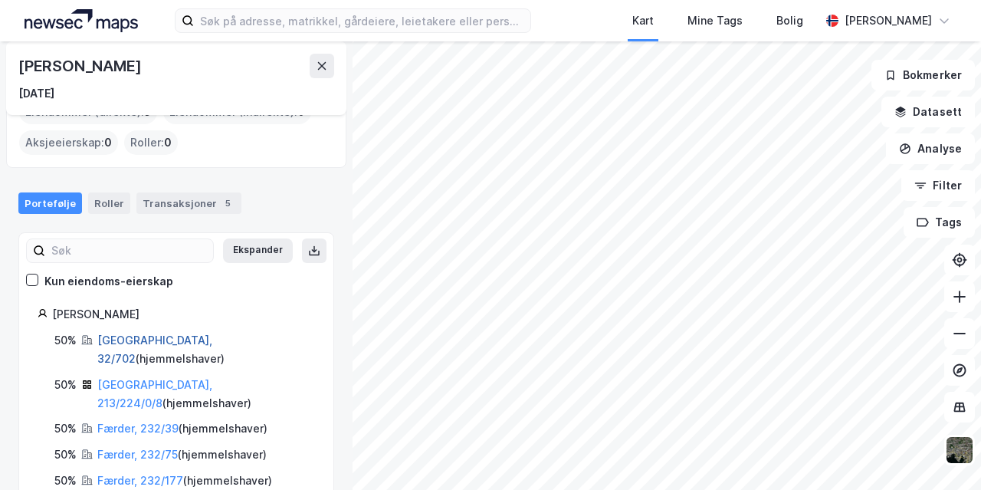
click at [119, 336] on link "[GEOGRAPHIC_DATA], 32/702" at bounding box center [154, 348] width 115 height 31
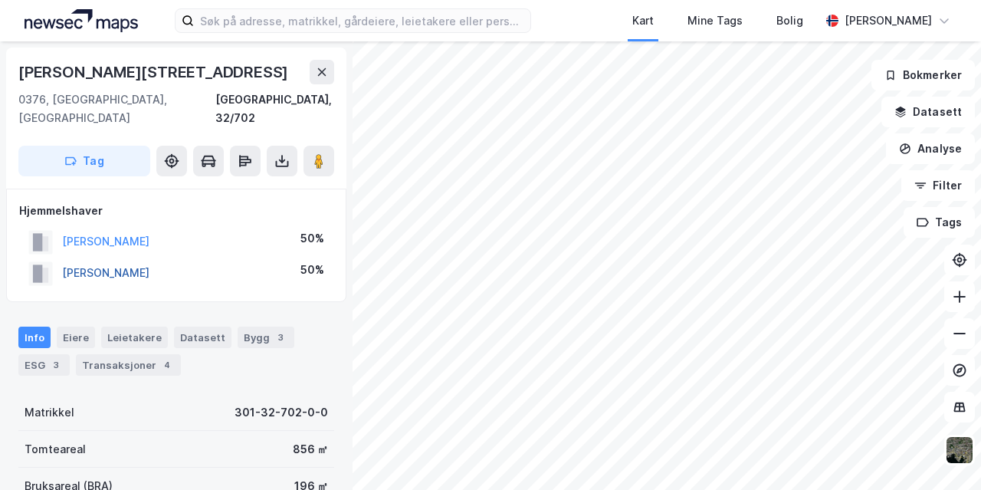
click at [0, 0] on button "[PERSON_NAME]" at bounding box center [0, 0] width 0 height 0
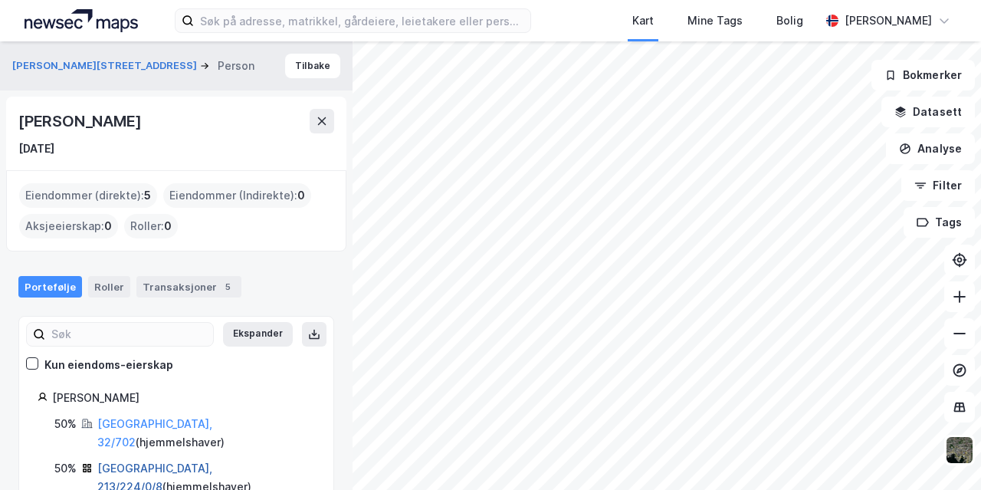
click at [132, 461] on link "[GEOGRAPHIC_DATA], 213/224/0/8" at bounding box center [154, 476] width 115 height 31
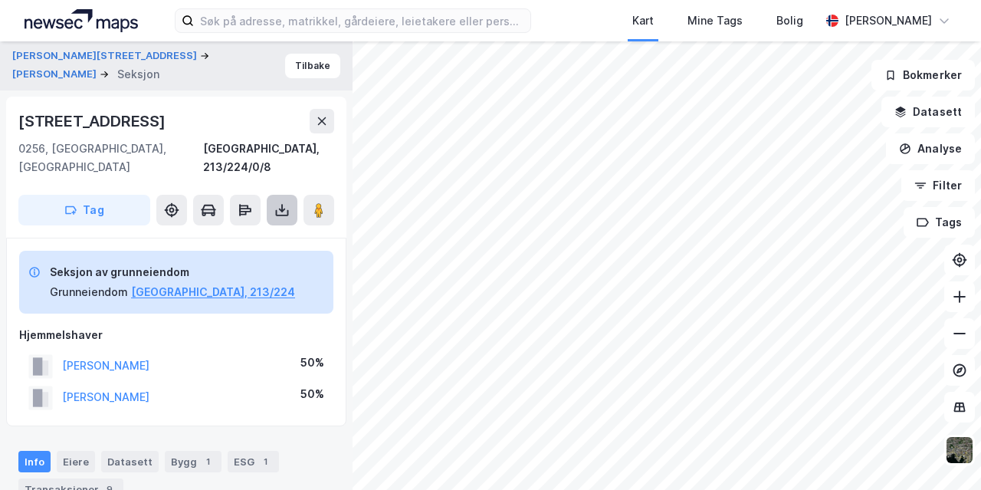
click at [278, 202] on button at bounding box center [282, 210] width 31 height 31
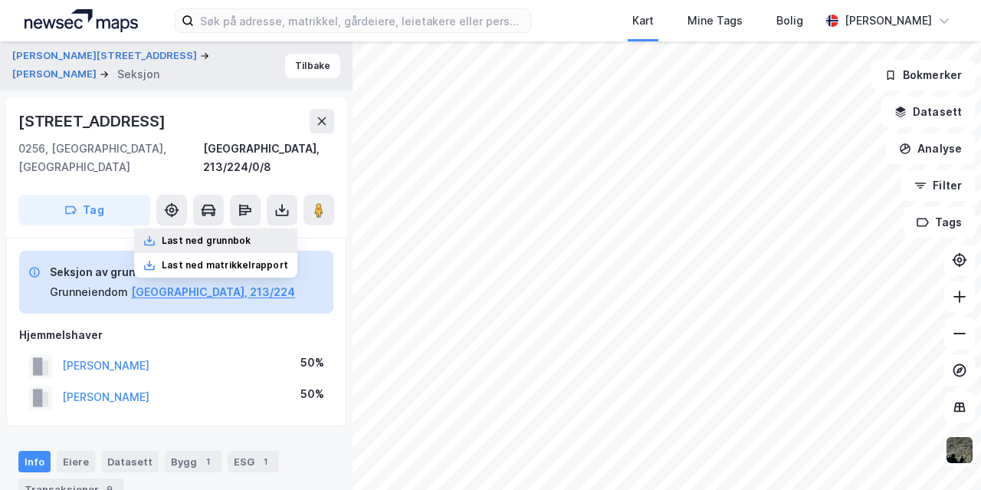
click at [251, 234] on div "Last ned grunnbok" at bounding box center [206, 240] width 89 height 12
click at [0, 0] on button "[PERSON_NAME]" at bounding box center [0, 0] width 0 height 0
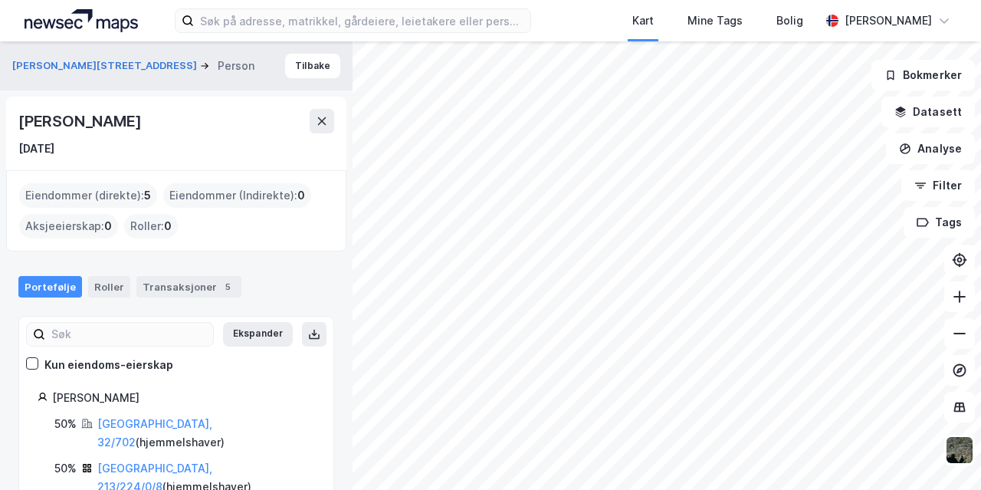
scroll to position [84, 0]
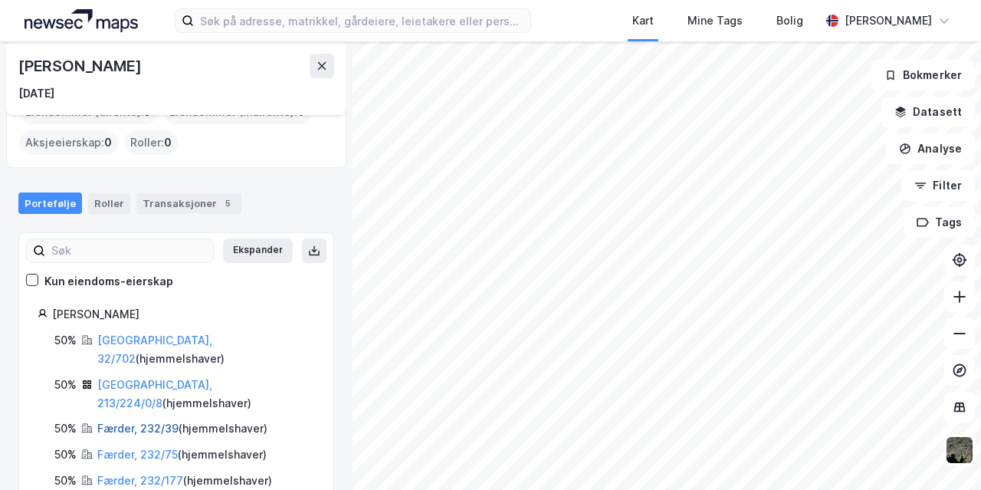
click at [143, 421] on link "Færder, 232/39" at bounding box center [137, 427] width 81 height 13
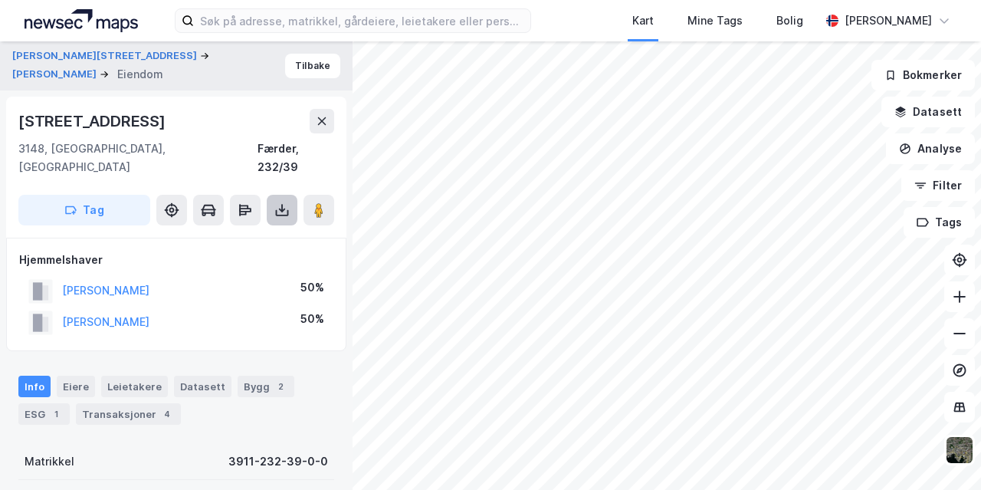
click at [287, 202] on icon at bounding box center [281, 209] width 15 height 15
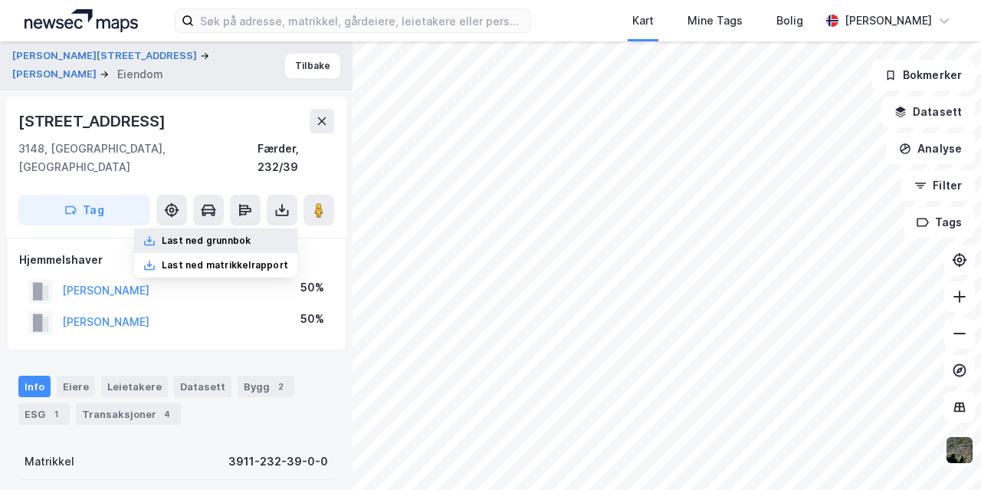
click at [244, 234] on div "Last ned grunnbok" at bounding box center [206, 240] width 89 height 12
click at [0, 0] on button "[PERSON_NAME]" at bounding box center [0, 0] width 0 height 0
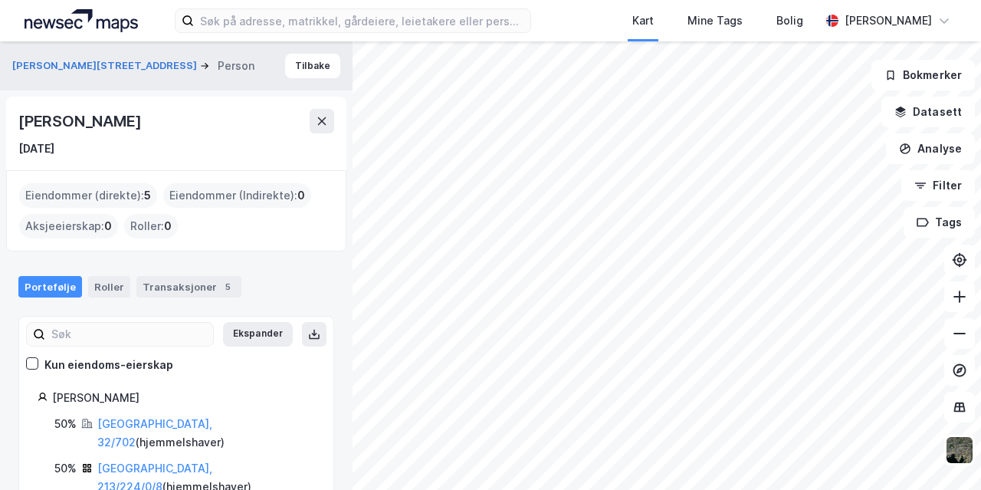
scroll to position [84, 0]
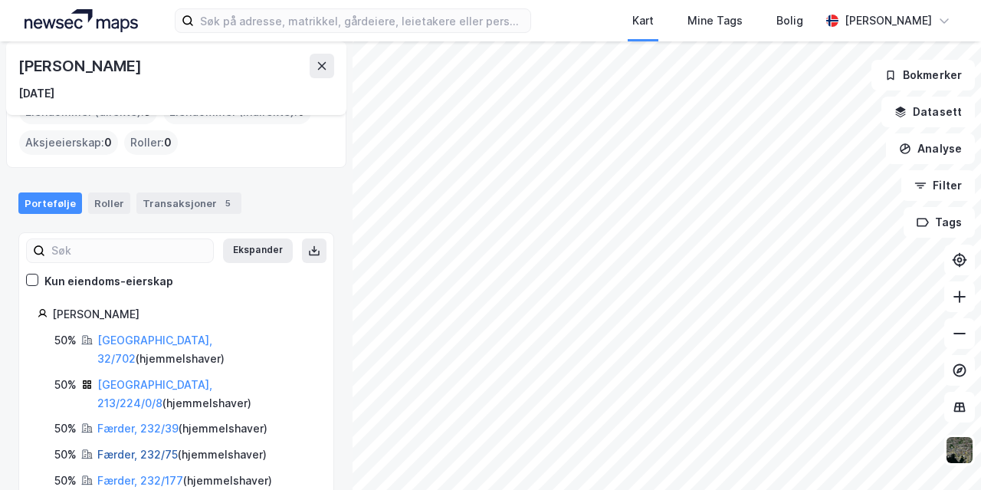
click at [151, 448] on link "Færder, 232/75" at bounding box center [137, 454] width 80 height 13
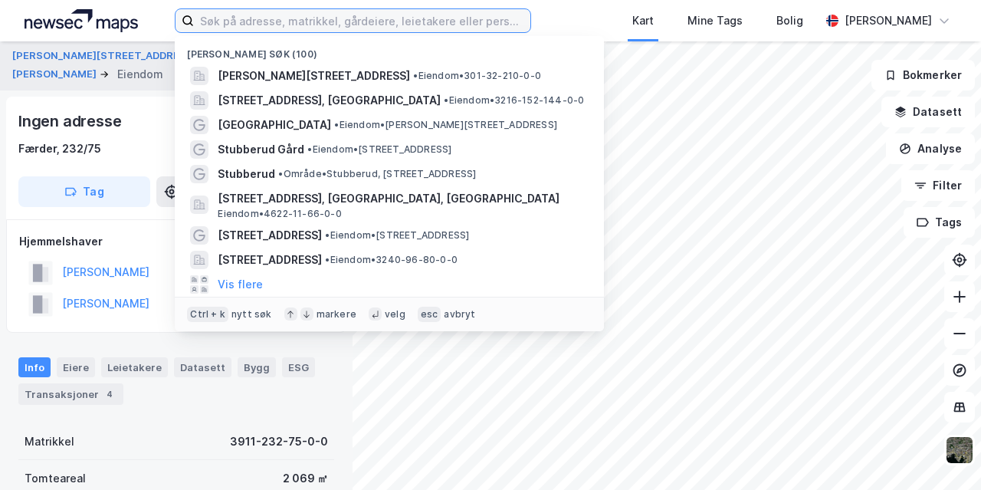
click at [316, 19] on input at bounding box center [362, 20] width 336 height 23
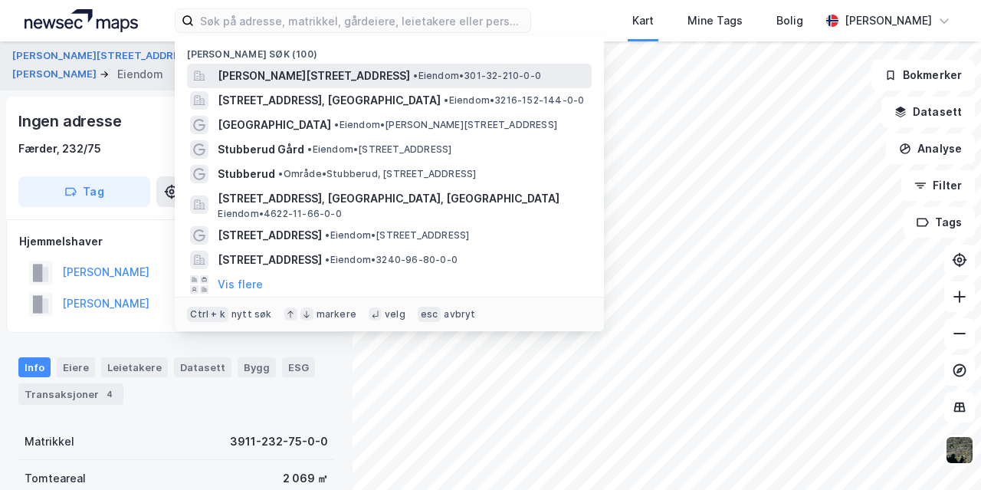
click at [314, 79] on span "[PERSON_NAME][STREET_ADDRESS]" at bounding box center [314, 76] width 192 height 18
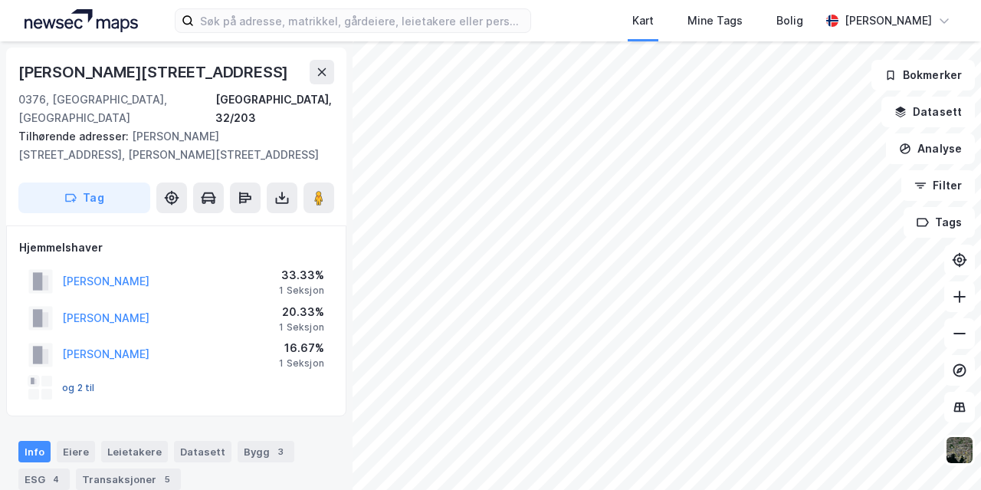
click at [0, 0] on button "og 2 til" at bounding box center [0, 0] width 0 height 0
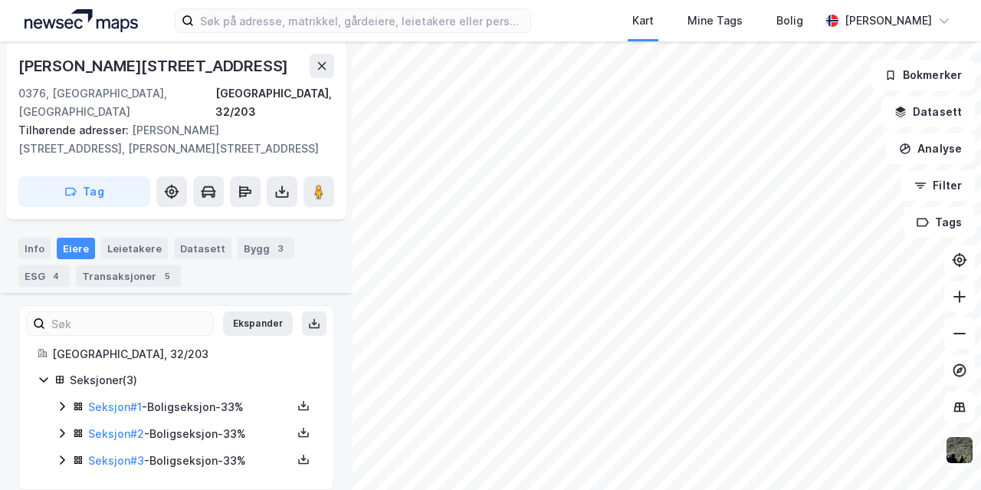
click at [58, 400] on icon at bounding box center [62, 406] width 12 height 12
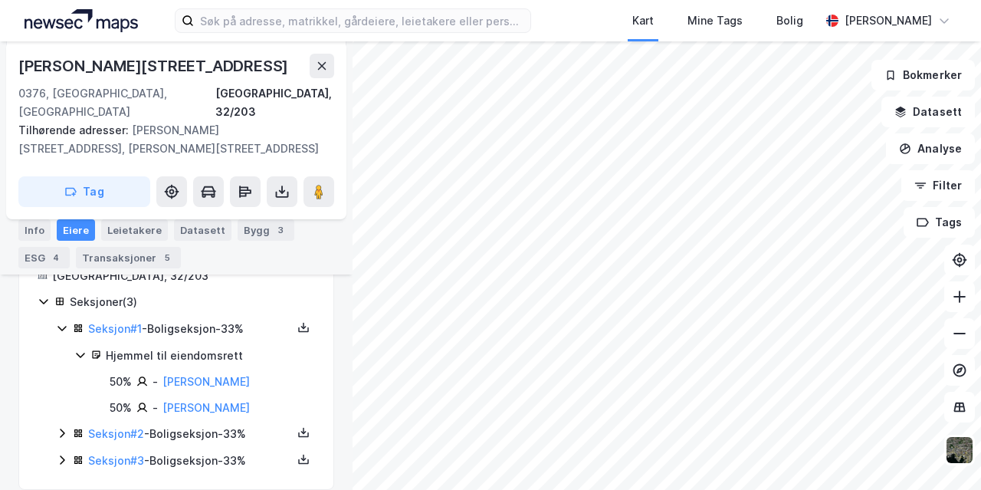
scroll to position [282, 0]
click at [227, 405] on link "[PERSON_NAME]" at bounding box center [205, 406] width 87 height 13
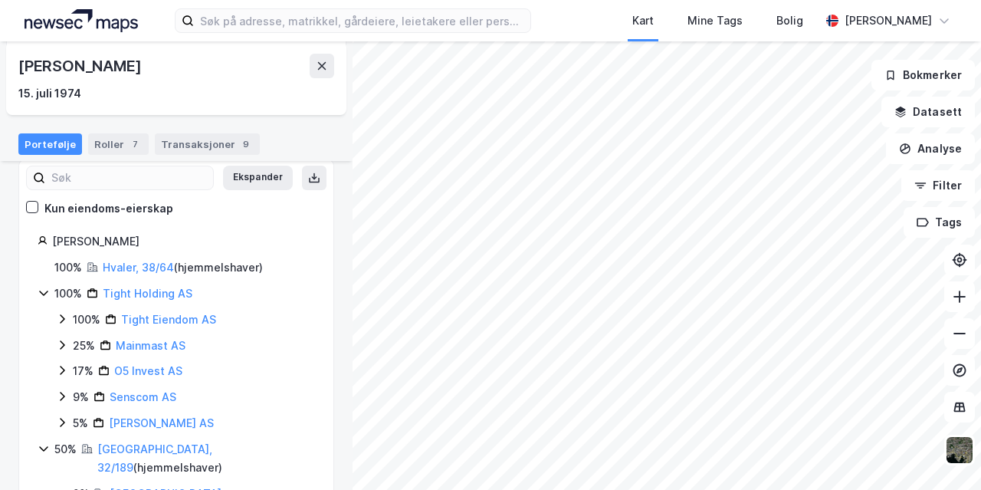
scroll to position [159, 0]
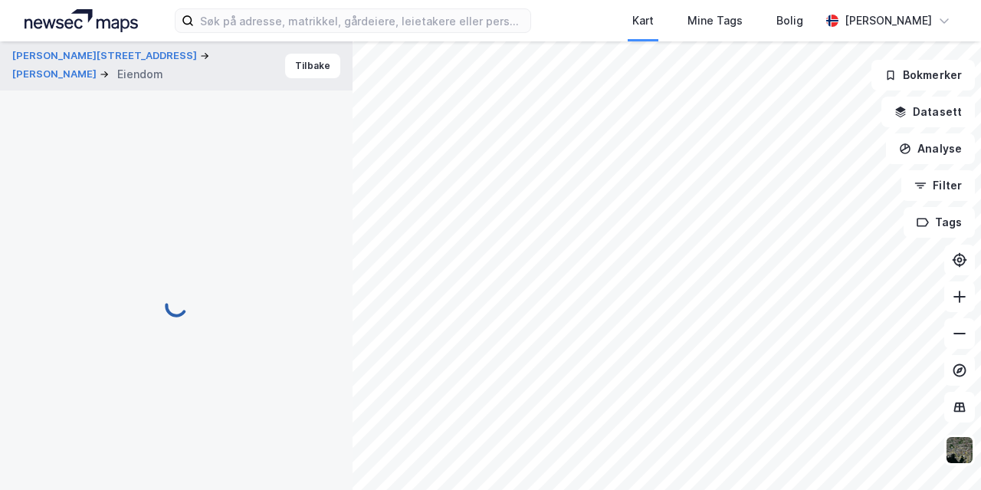
scroll to position [61, 0]
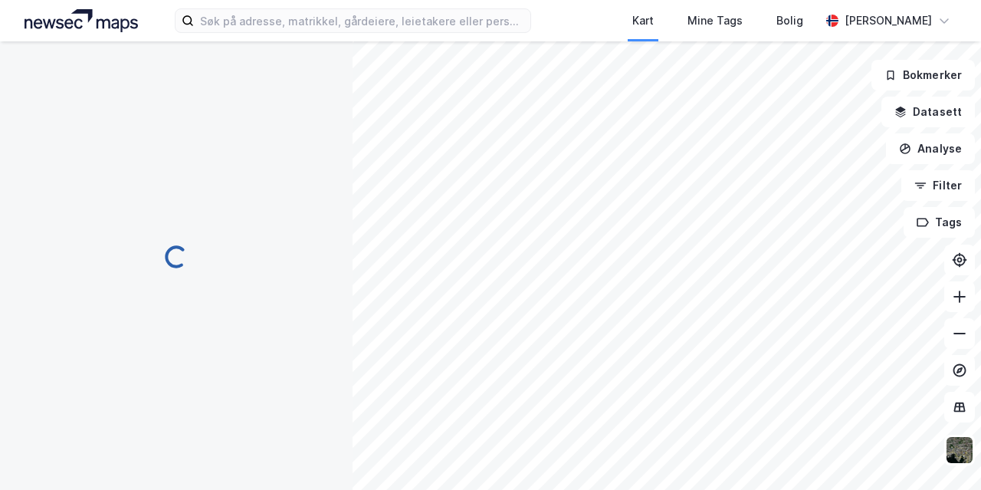
scroll to position [61, 0]
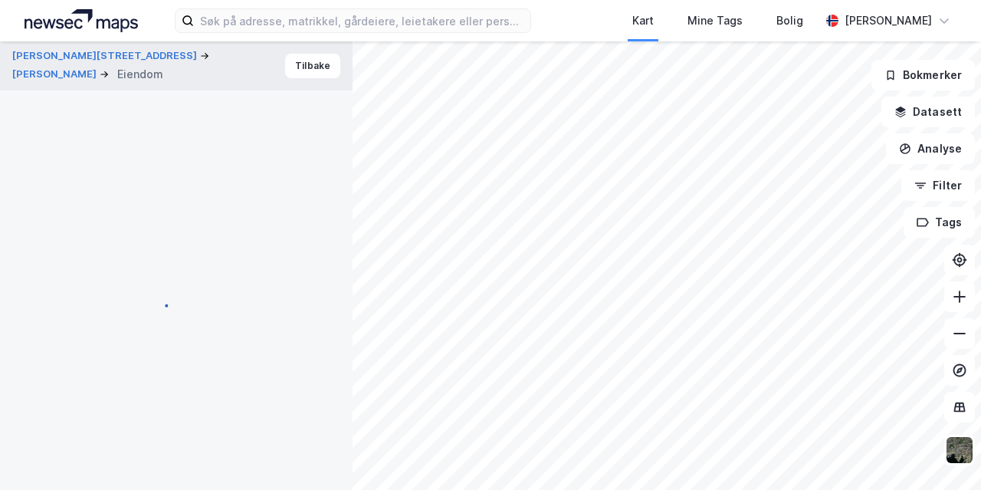
scroll to position [58, 0]
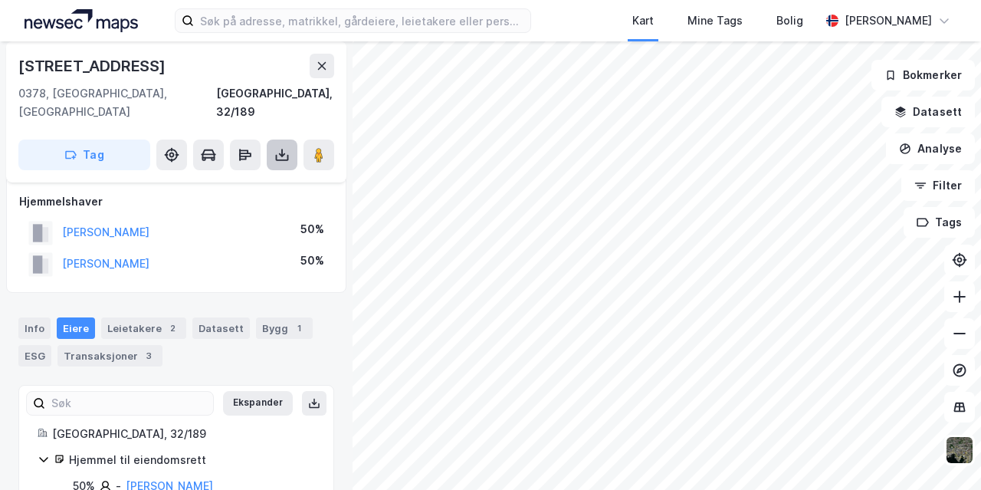
click at [279, 153] on icon at bounding box center [282, 155] width 6 height 4
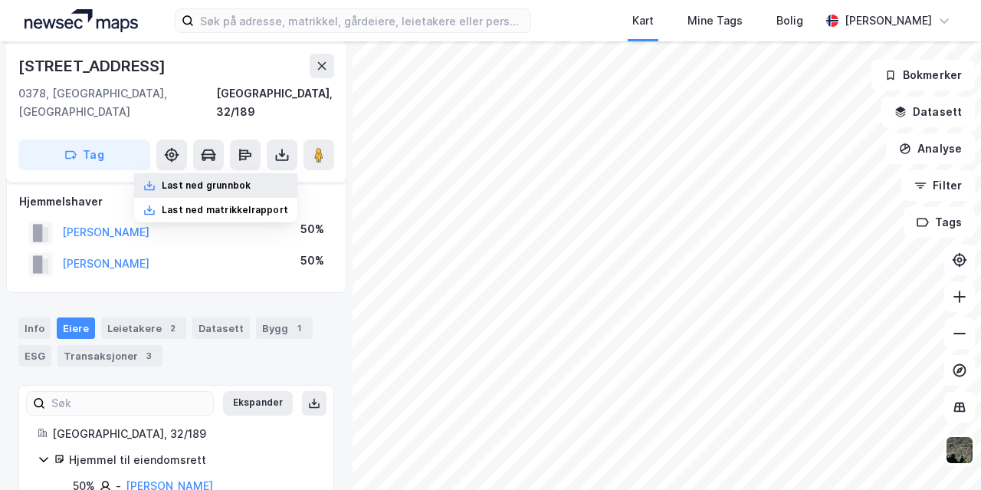
click at [241, 179] on div "Last ned grunnbok" at bounding box center [206, 185] width 89 height 12
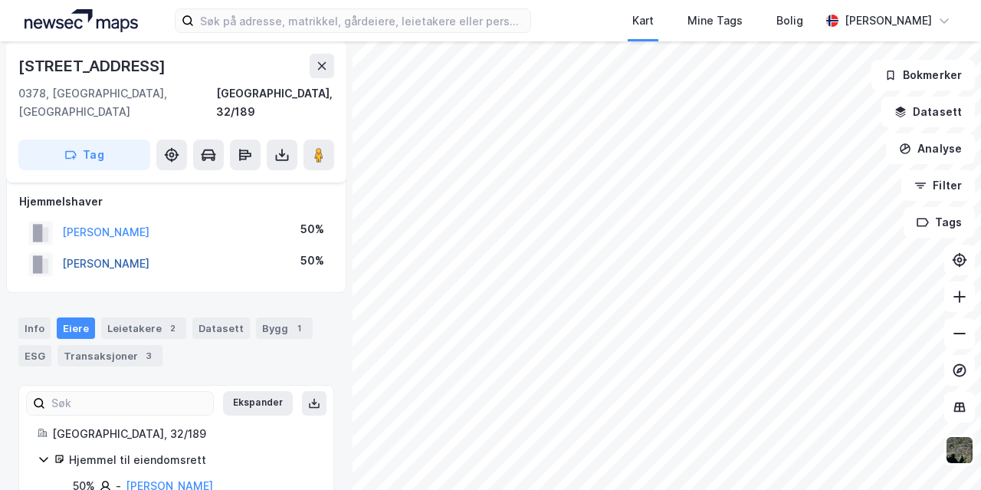
click at [0, 0] on button "[PERSON_NAME]" at bounding box center [0, 0] width 0 height 0
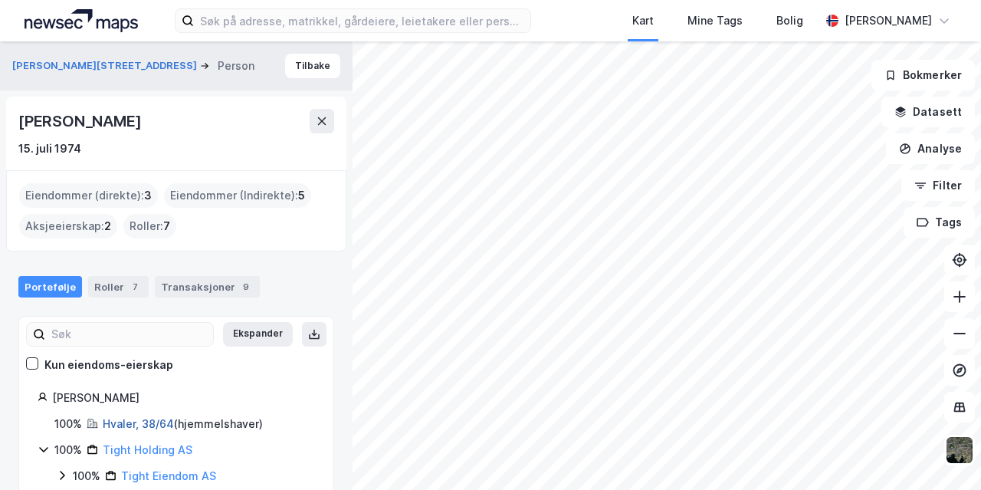
click at [143, 422] on link "Hvaler, 38/64" at bounding box center [138, 423] width 71 height 13
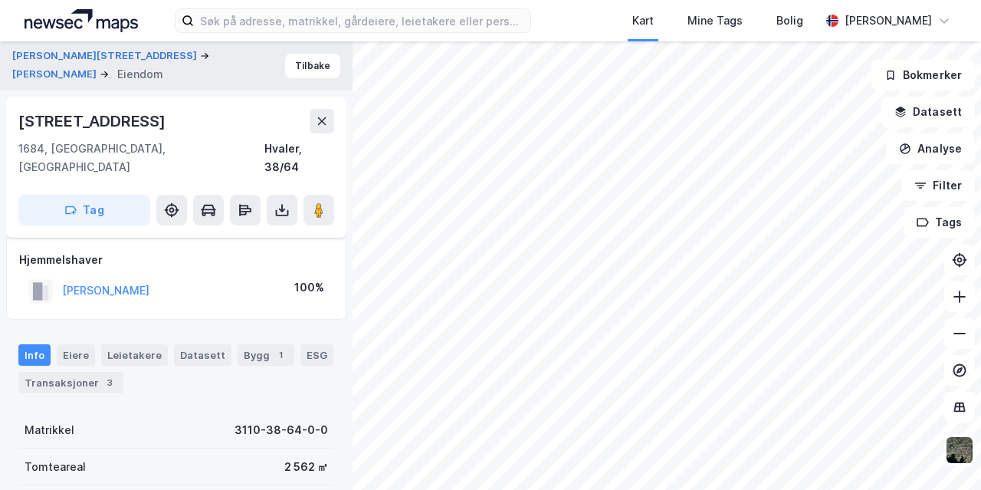
scroll to position [58, 0]
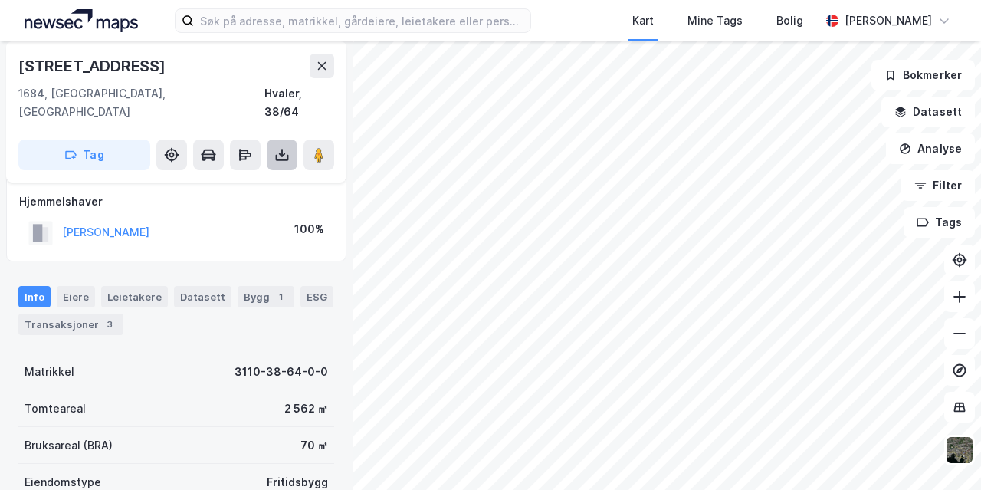
click at [284, 147] on icon at bounding box center [281, 154] width 15 height 15
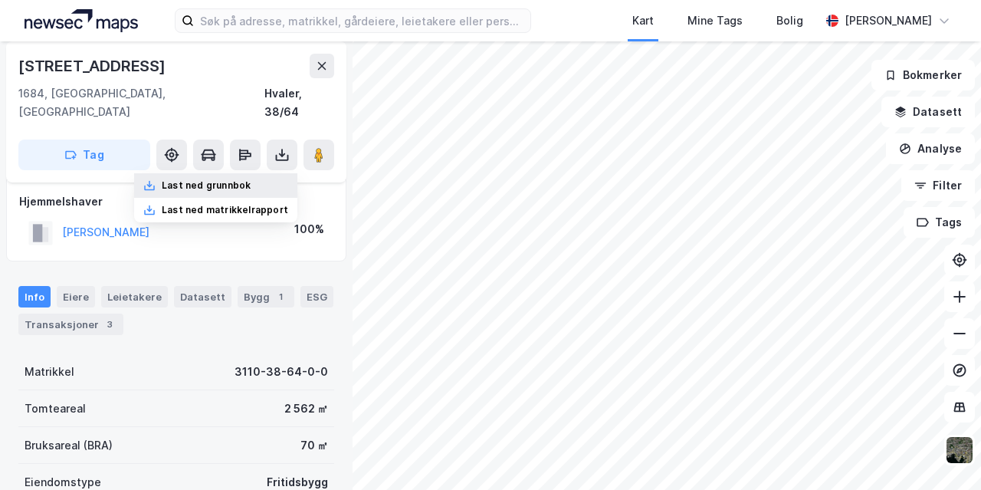
click at [239, 179] on div "Last ned grunnbok" at bounding box center [206, 185] width 89 height 12
